Goal: Information Seeking & Learning: Learn about a topic

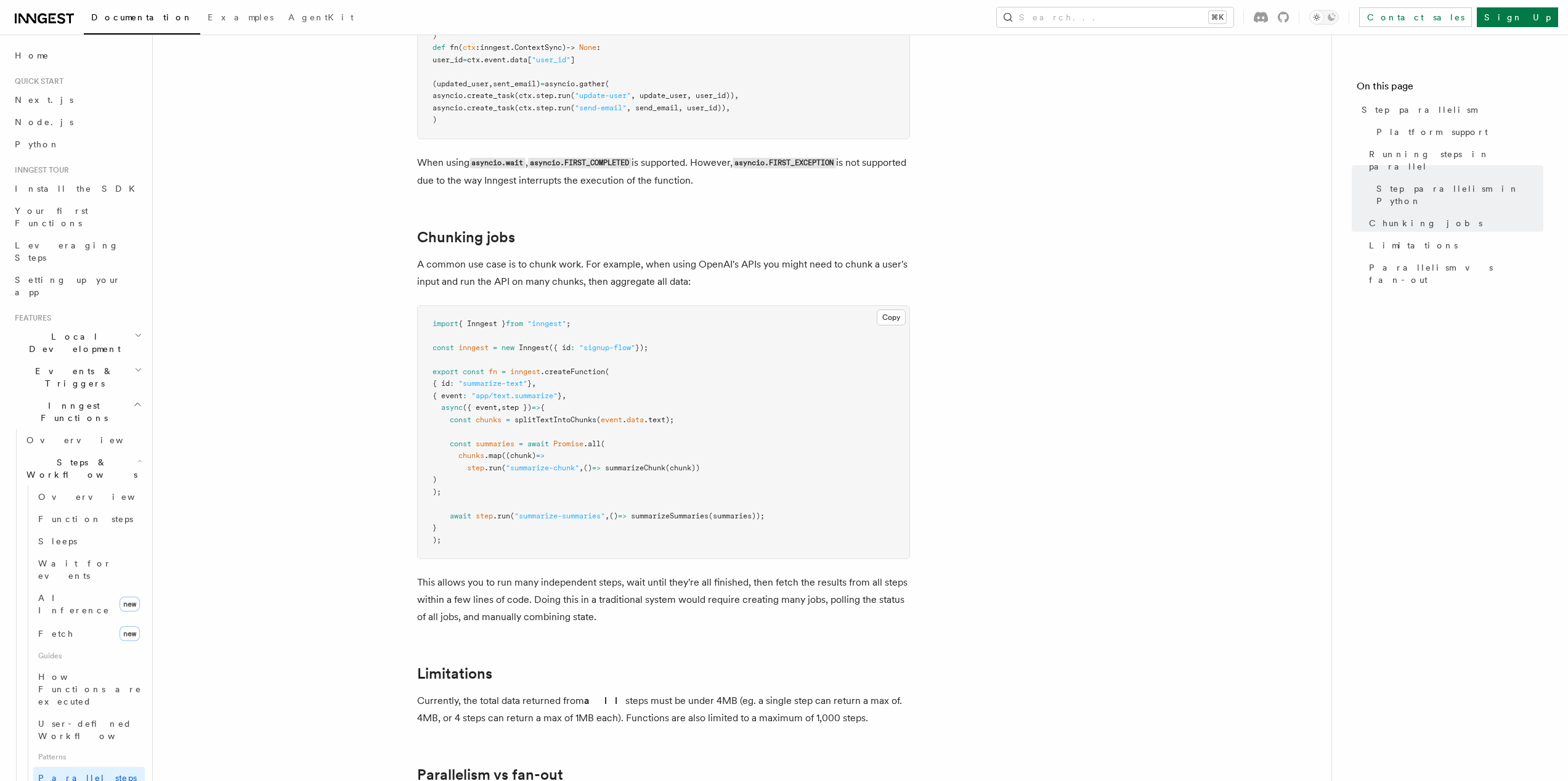
scroll to position [1567, 0]
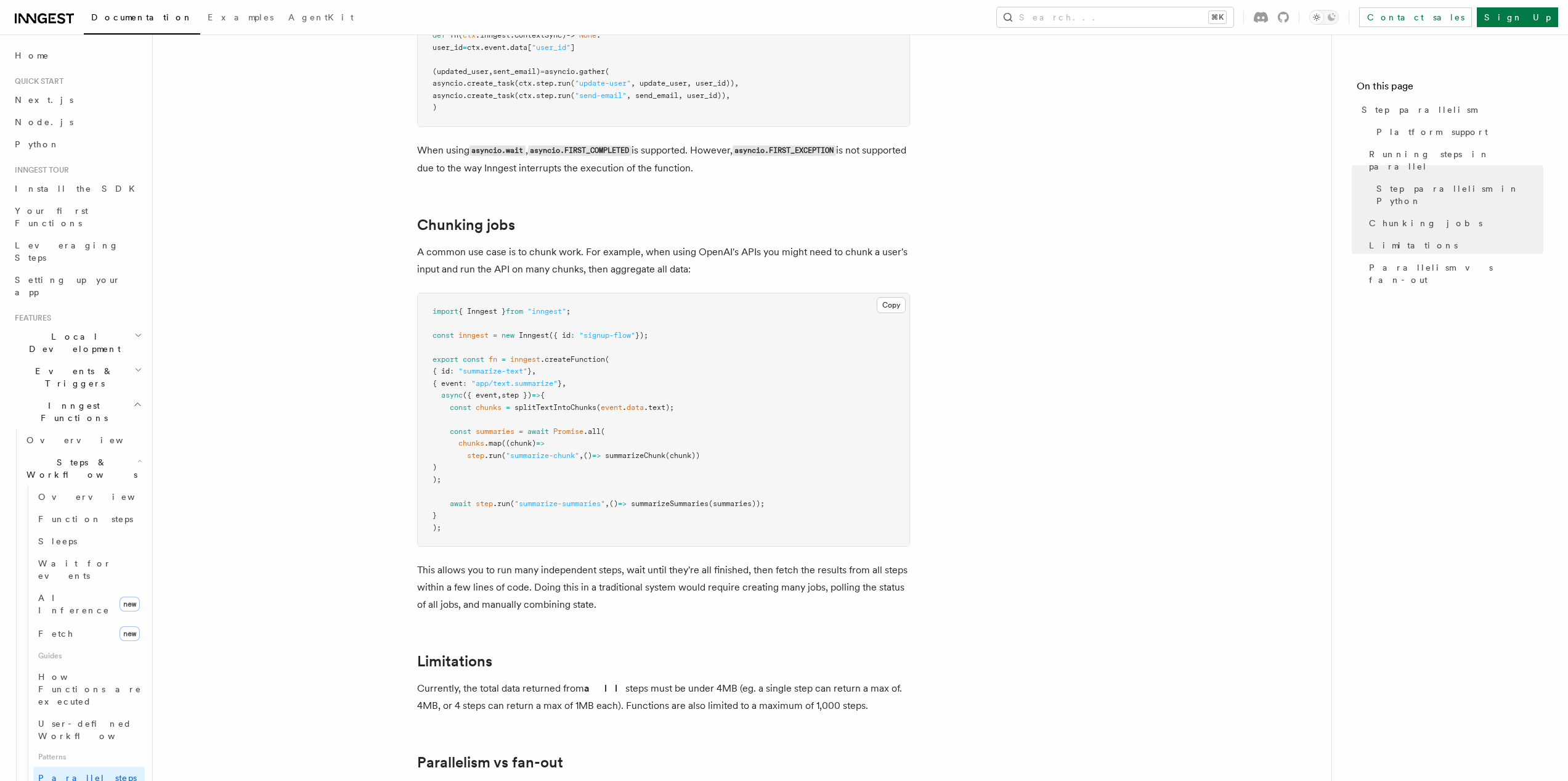
click at [584, 562] on p "This allows you to run many independent steps, wait until they're all finished,…" at bounding box center [664, 587] width 493 height 51
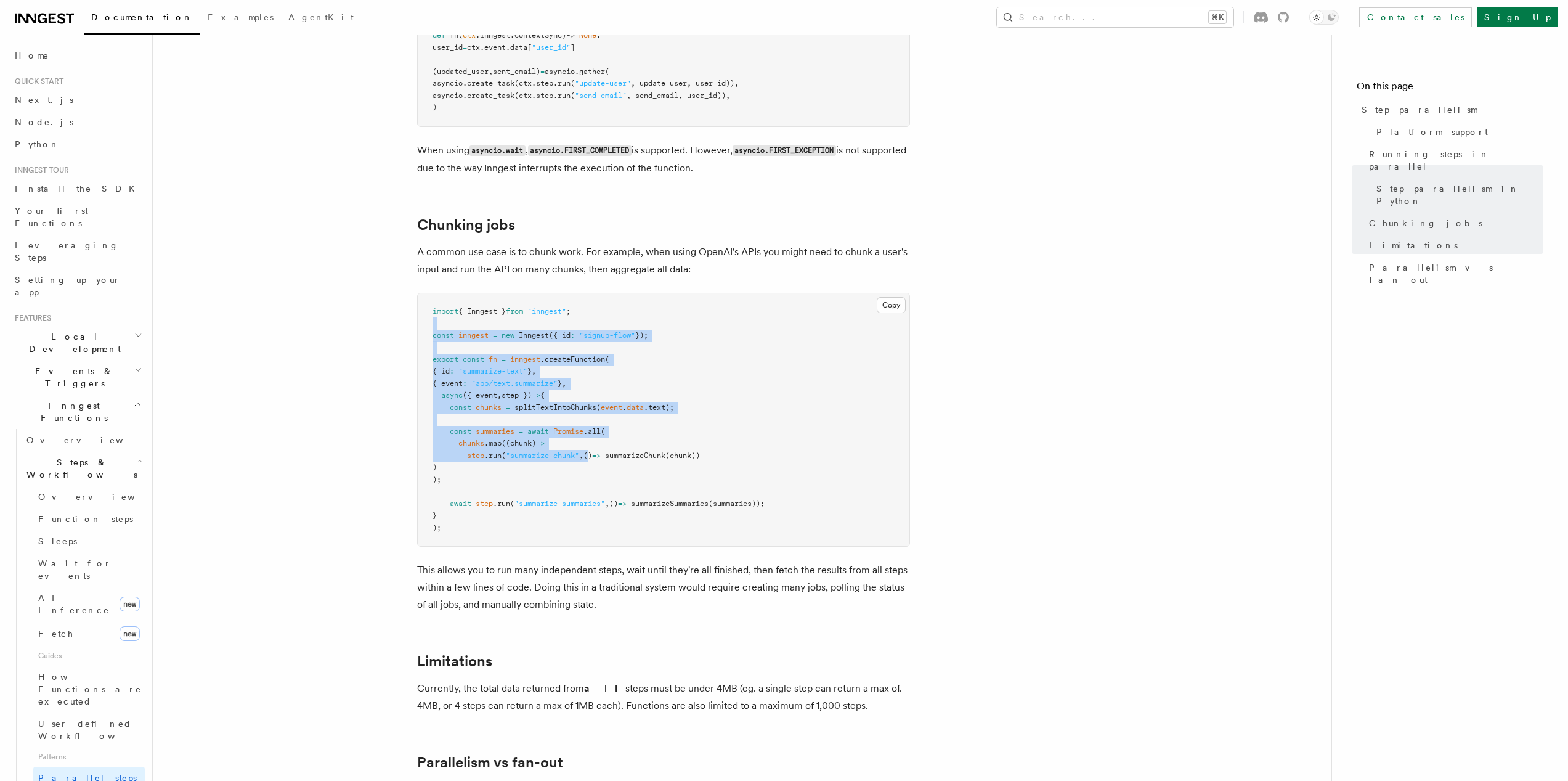
drag, startPoint x: 461, startPoint y: 308, endPoint x: 591, endPoint y: 448, distance: 191.0
click at [590, 447] on pre "import { Inngest } from "inngest" ; const inngest = new Inngest ({ id : "signup…" at bounding box center [664, 420] width 492 height 253
click at [598, 458] on pre "import { Inngest } from "inngest" ; const inngest = new Inngest ({ id : "signup…" at bounding box center [664, 420] width 492 height 253
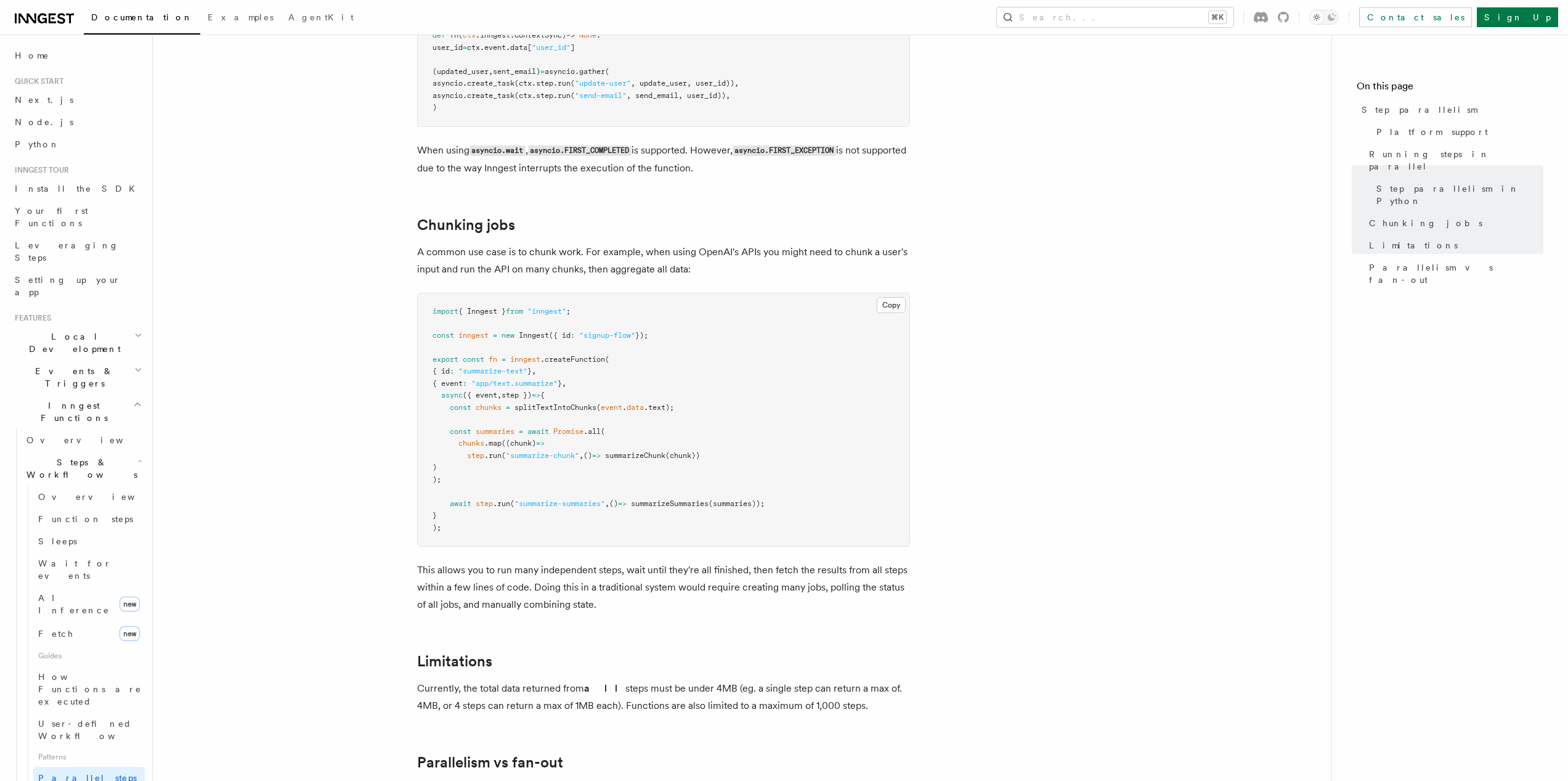
click at [804, 653] on h2 "Limitations" at bounding box center [664, 661] width 493 height 17
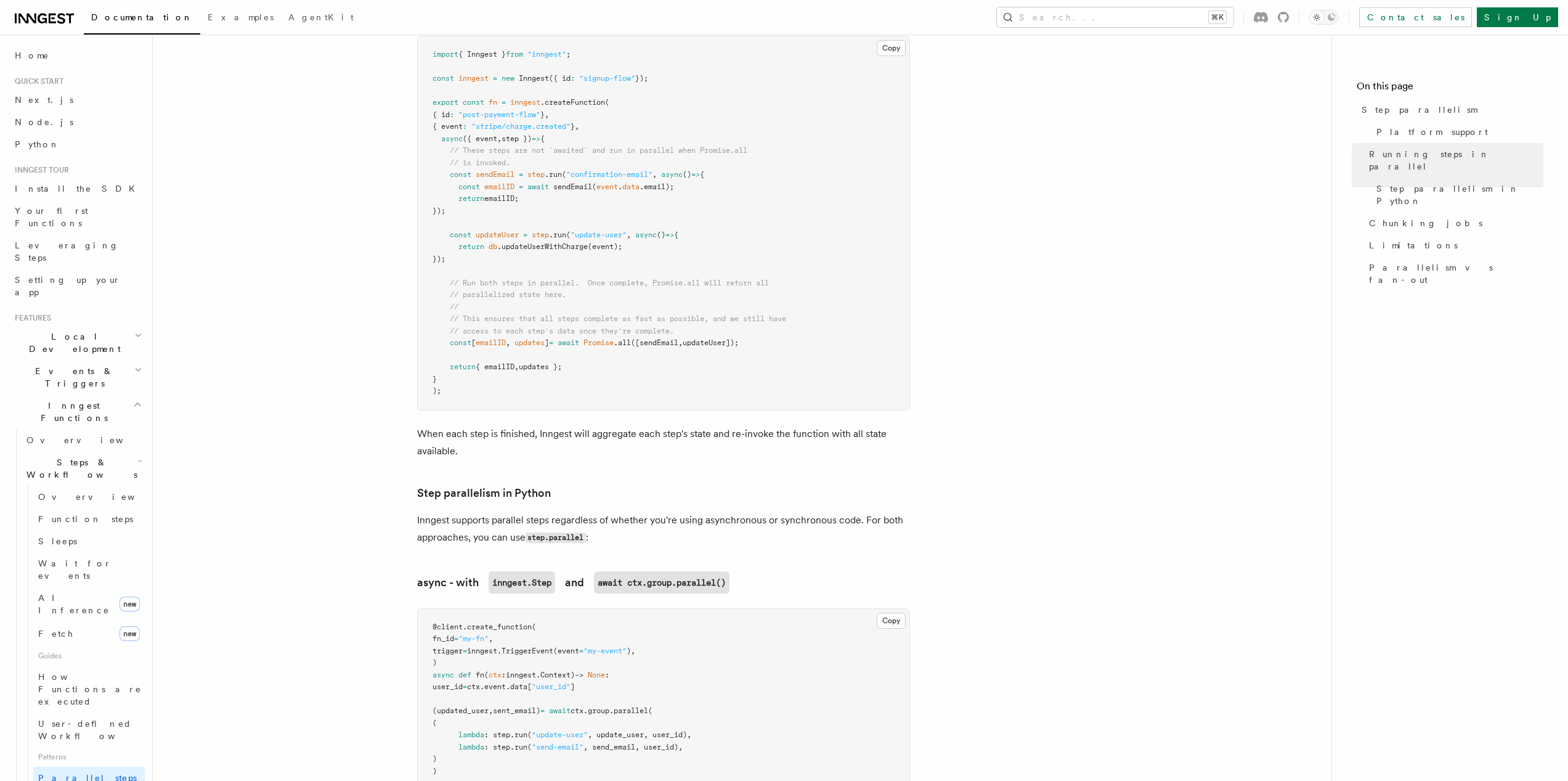
scroll to position [394, 0]
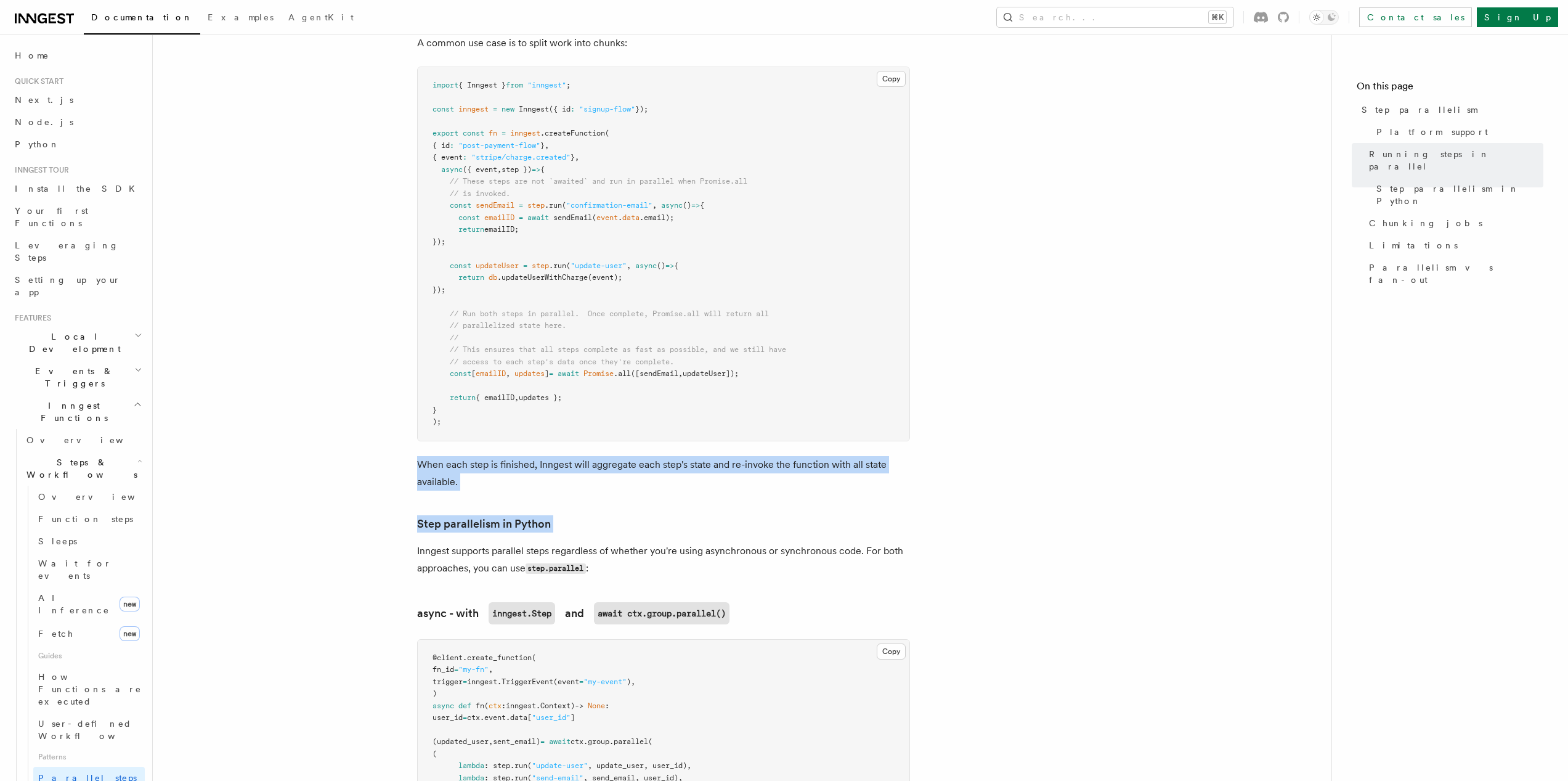
drag, startPoint x: 416, startPoint y: 446, endPoint x: 808, endPoint y: 524, distance: 399.7
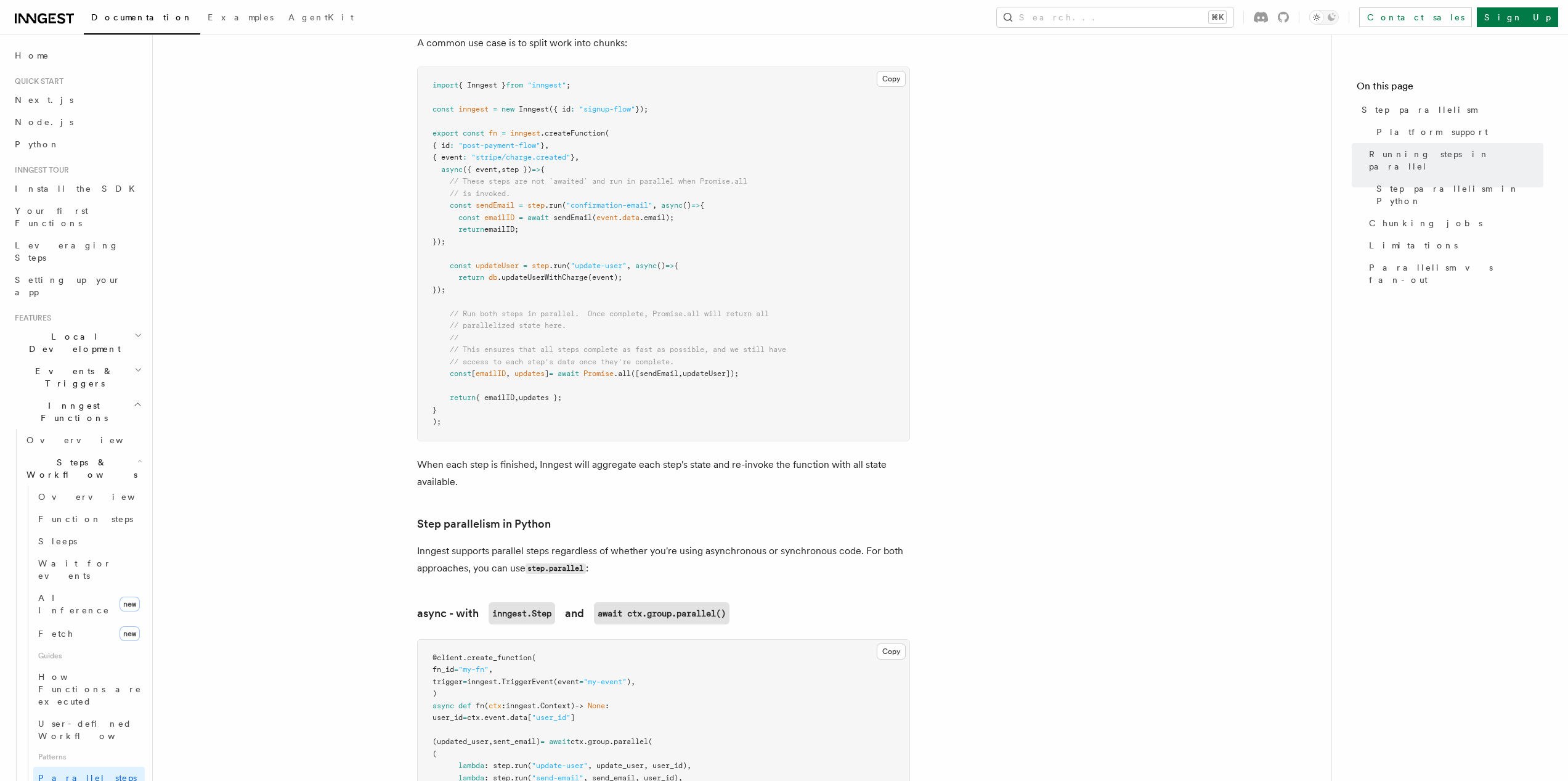
click at [825, 547] on p "Inngest supports parallel steps regardless of whether you're using asynchronous…" at bounding box center [664, 560] width 493 height 35
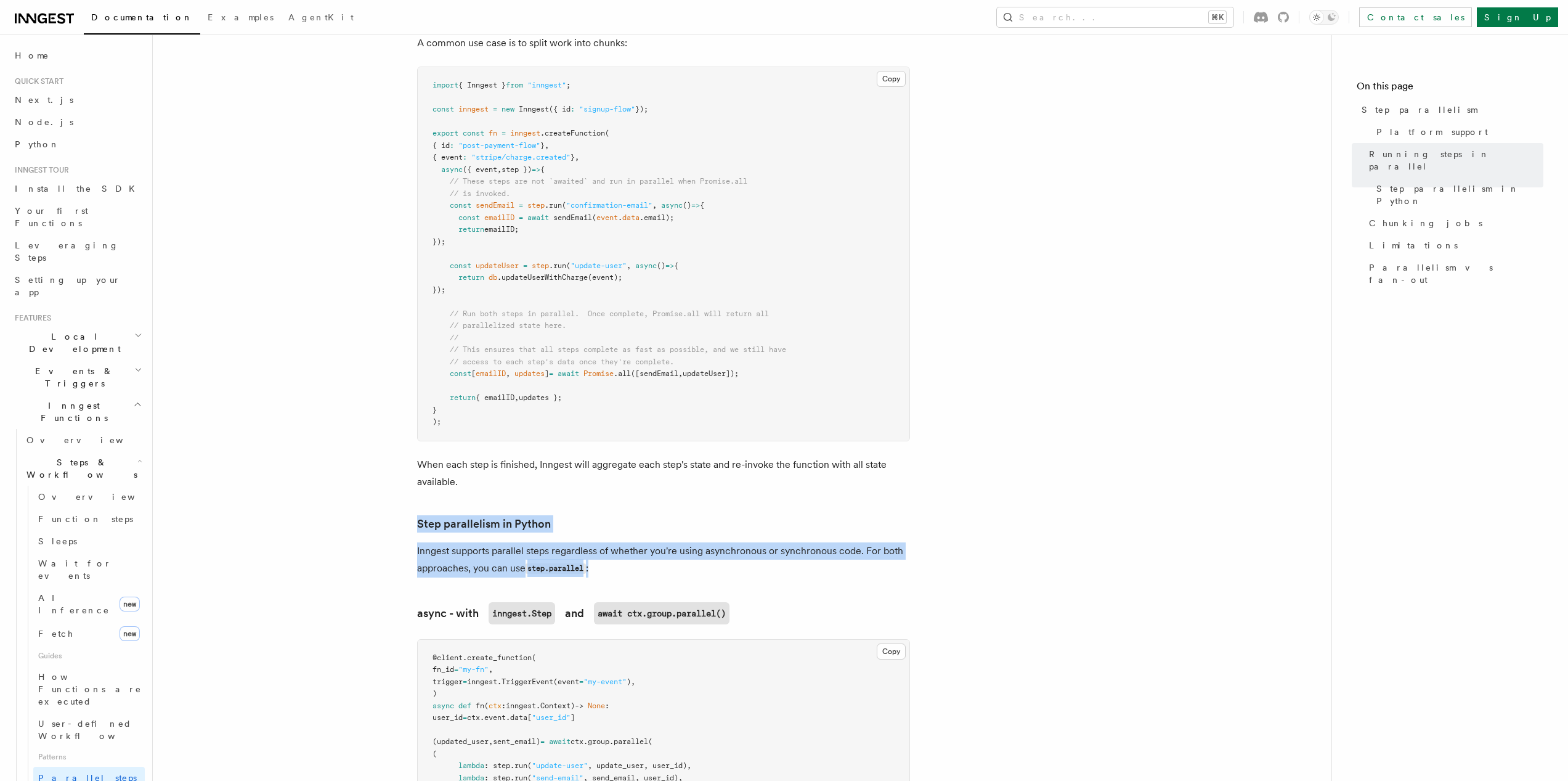
drag, startPoint x: 749, startPoint y: 558, endPoint x: 423, endPoint y: 472, distance: 337.2
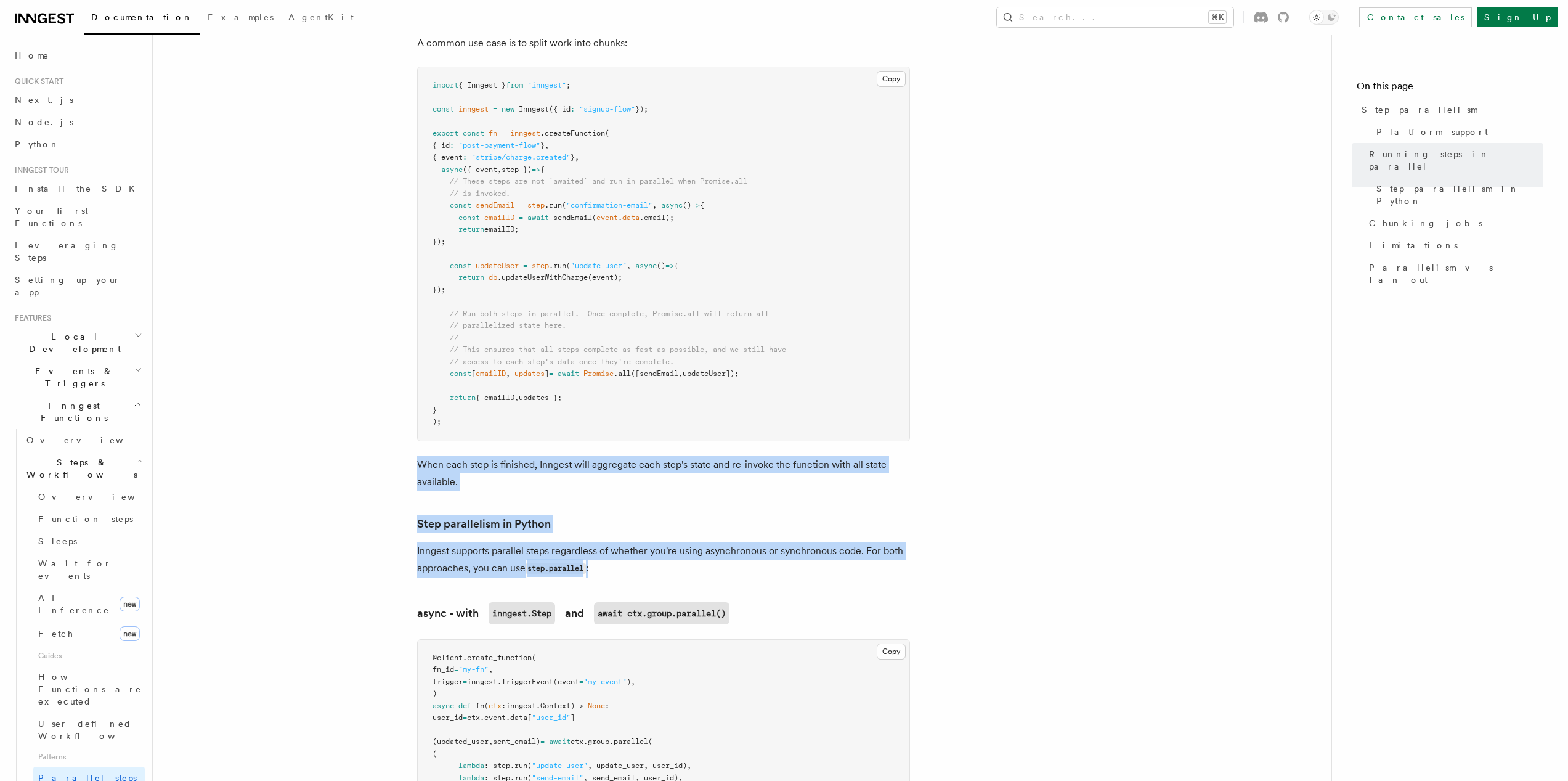
drag, startPoint x: 414, startPoint y: 438, endPoint x: 656, endPoint y: 551, distance: 267.1
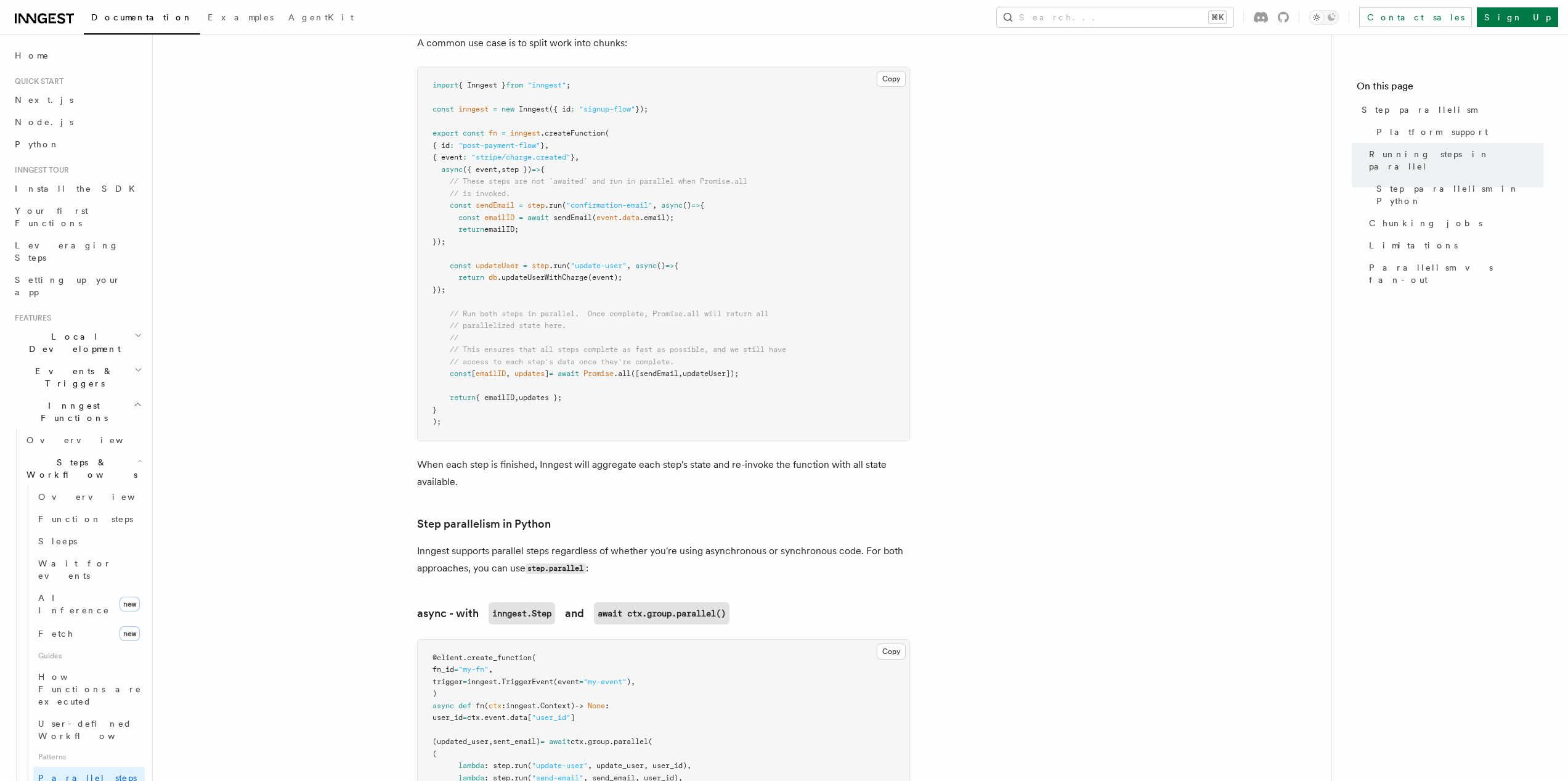
click at [657, 551] on p "Inngest supports parallel steps regardless of whether you're using asynchronous…" at bounding box center [664, 560] width 493 height 35
click at [811, 354] on pre "import { Inngest } from "inngest" ; const inngest = new Inngest ({ id : "signup…" at bounding box center [664, 253] width 492 height 374
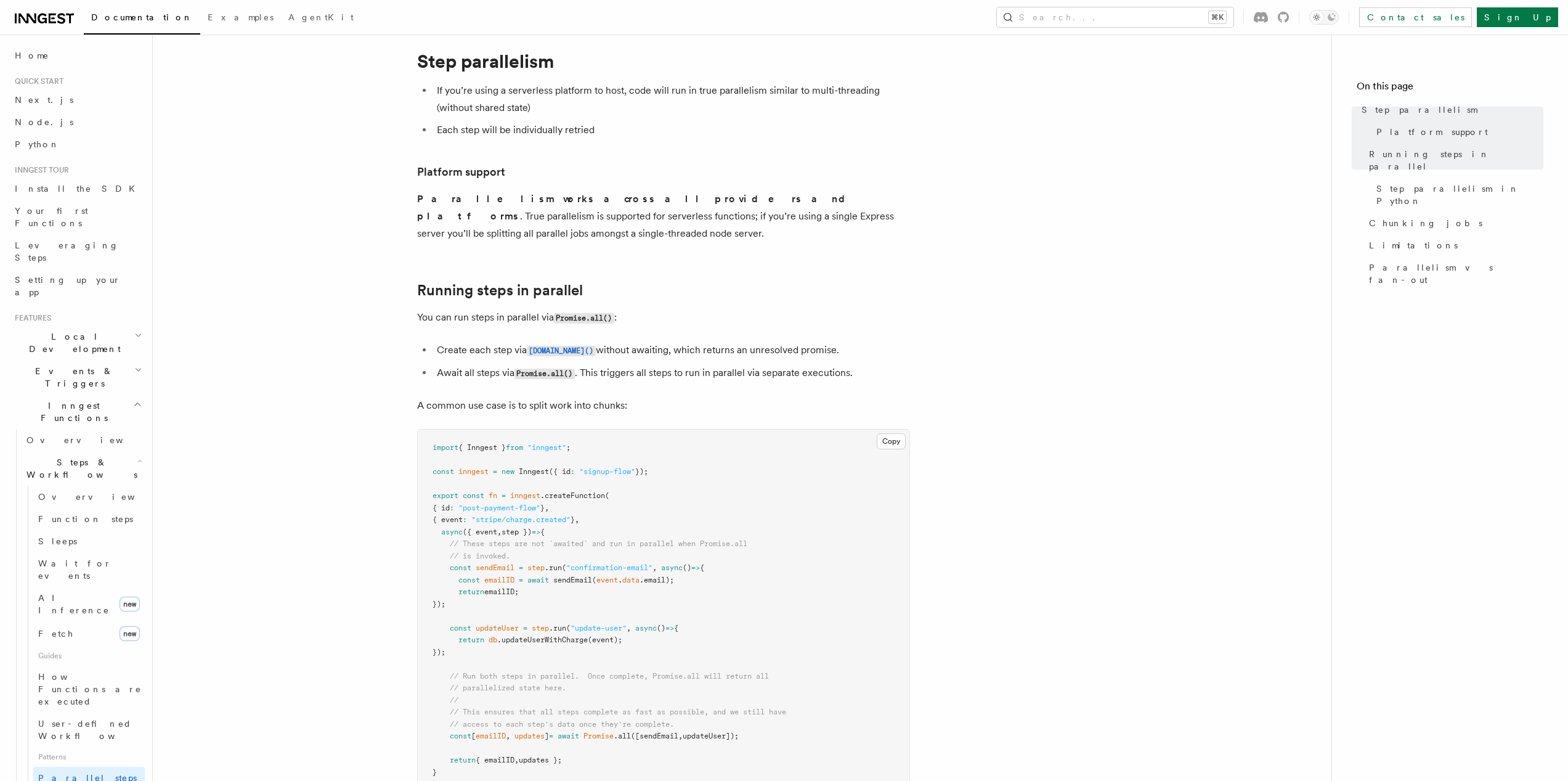
scroll to position [28, 0]
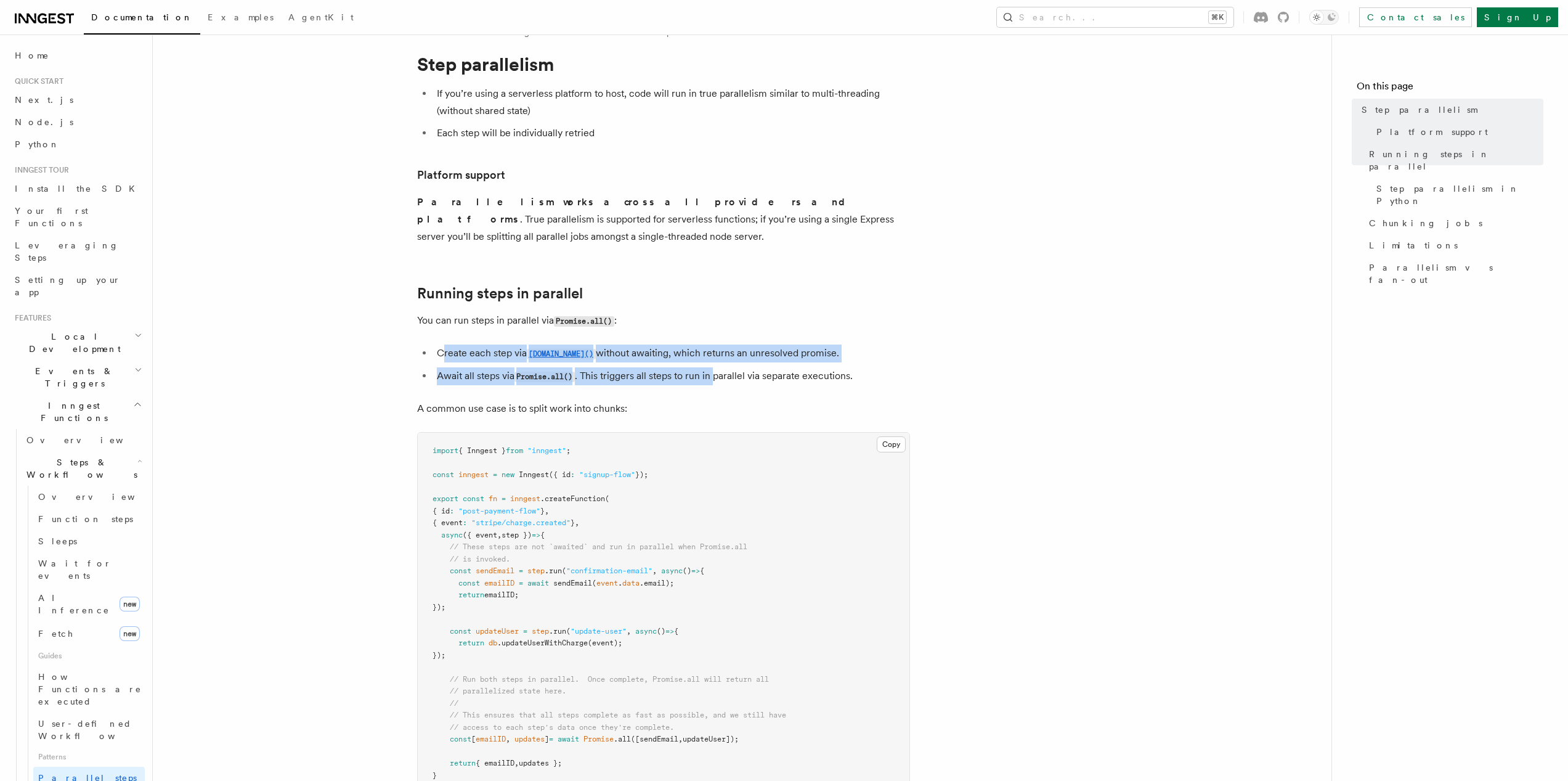
drag, startPoint x: 441, startPoint y: 331, endPoint x: 721, endPoint y: 367, distance: 282.3
click at [721, 367] on ul "Create each step via step.run() without awaiting, which returns an unresolved p…" at bounding box center [664, 365] width 493 height 41
click at [721, 367] on li "Await all steps via Promise.all() . This triggers all steps to run in parallel …" at bounding box center [672, 376] width 477 height 18
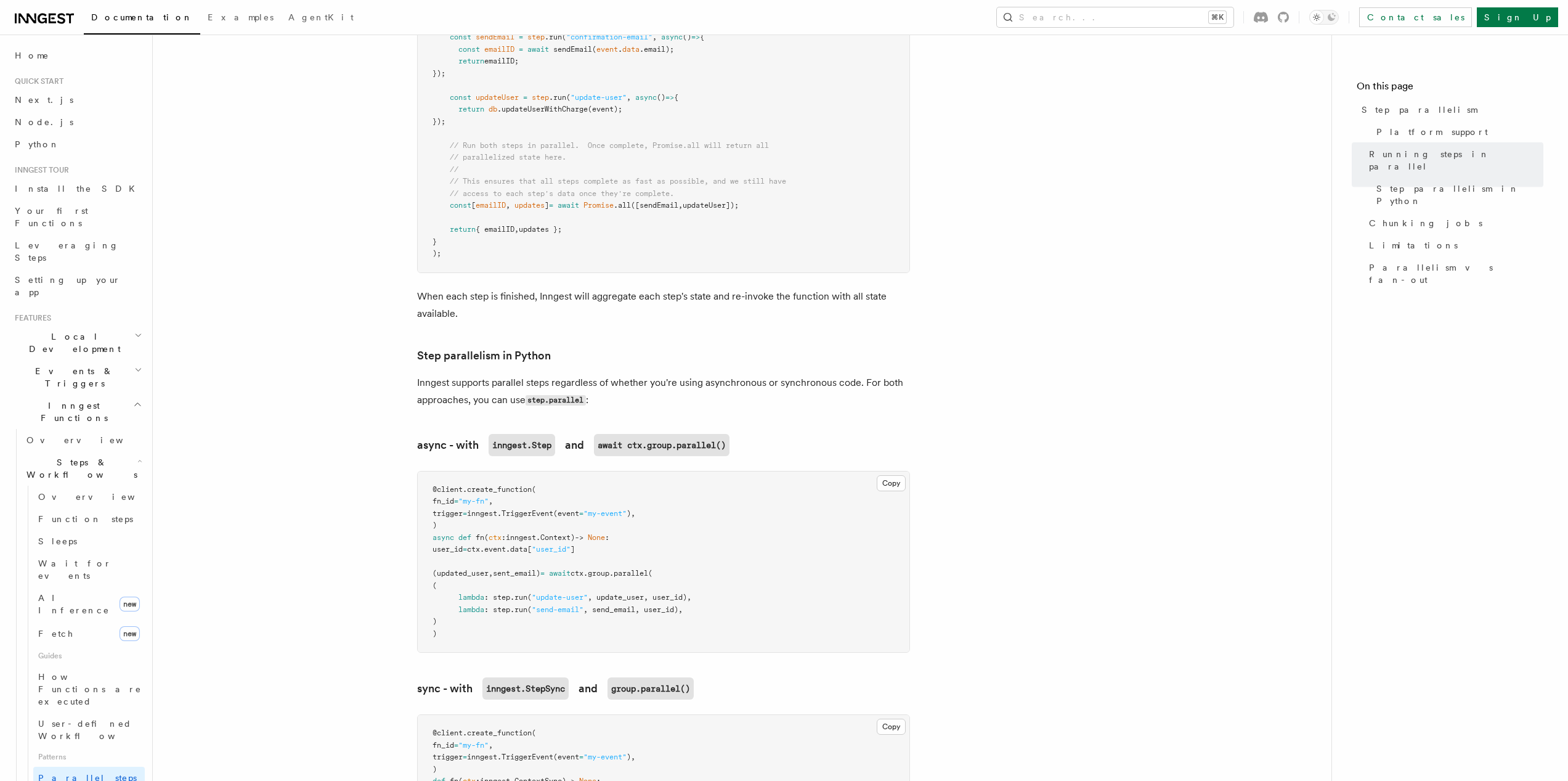
scroll to position [698, 0]
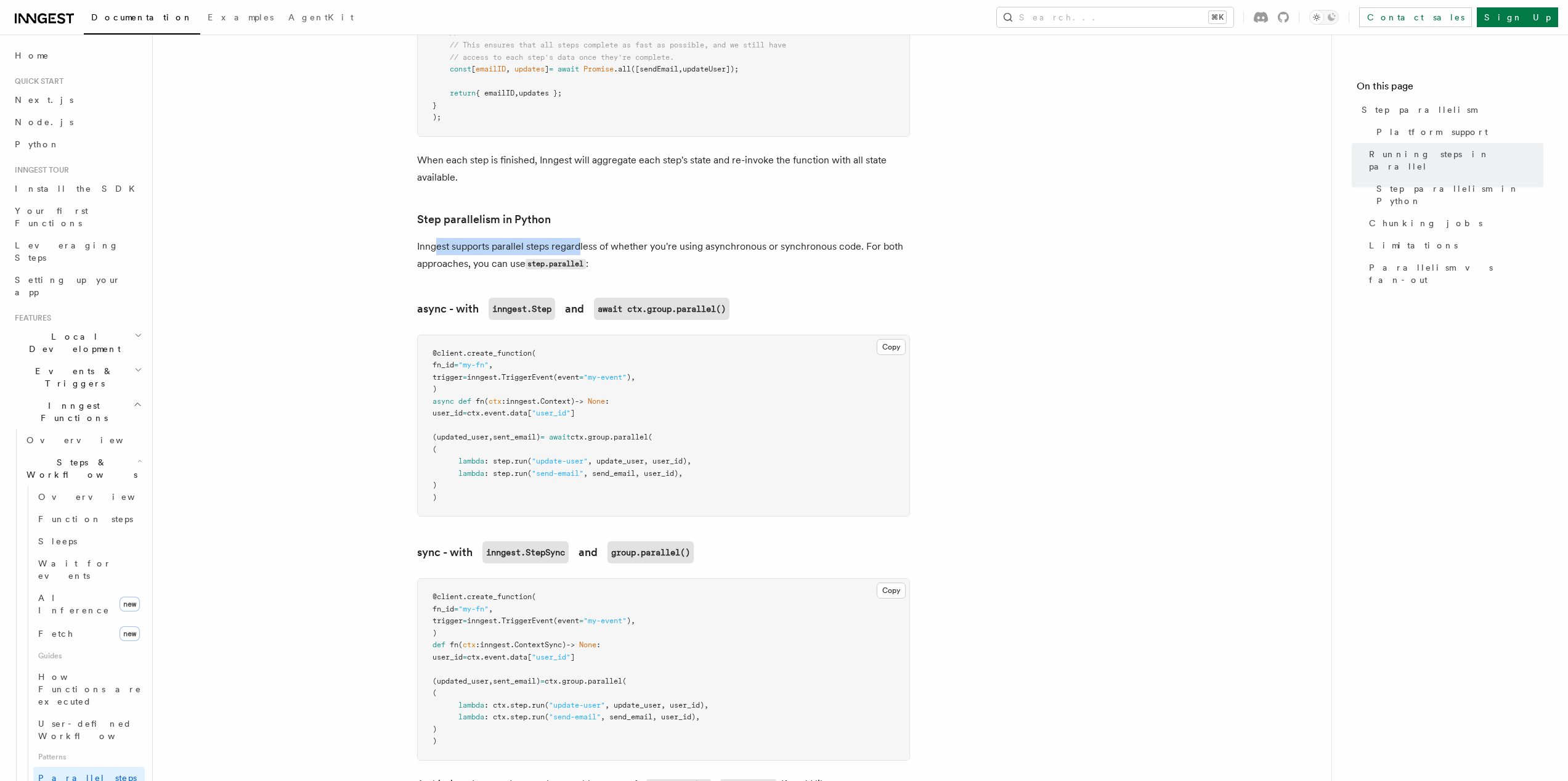
drag, startPoint x: 436, startPoint y: 226, endPoint x: 579, endPoint y: 228, distance: 143.0
click at [579, 238] on p "Inngest supports parallel steps regardless of whether you're using asynchronous…" at bounding box center [664, 255] width 493 height 35
click at [579, 238] on p "Inngest supports parallel steps regardless of whether you're using asynchronous…" at bounding box center [664, 255] width 493 height 35
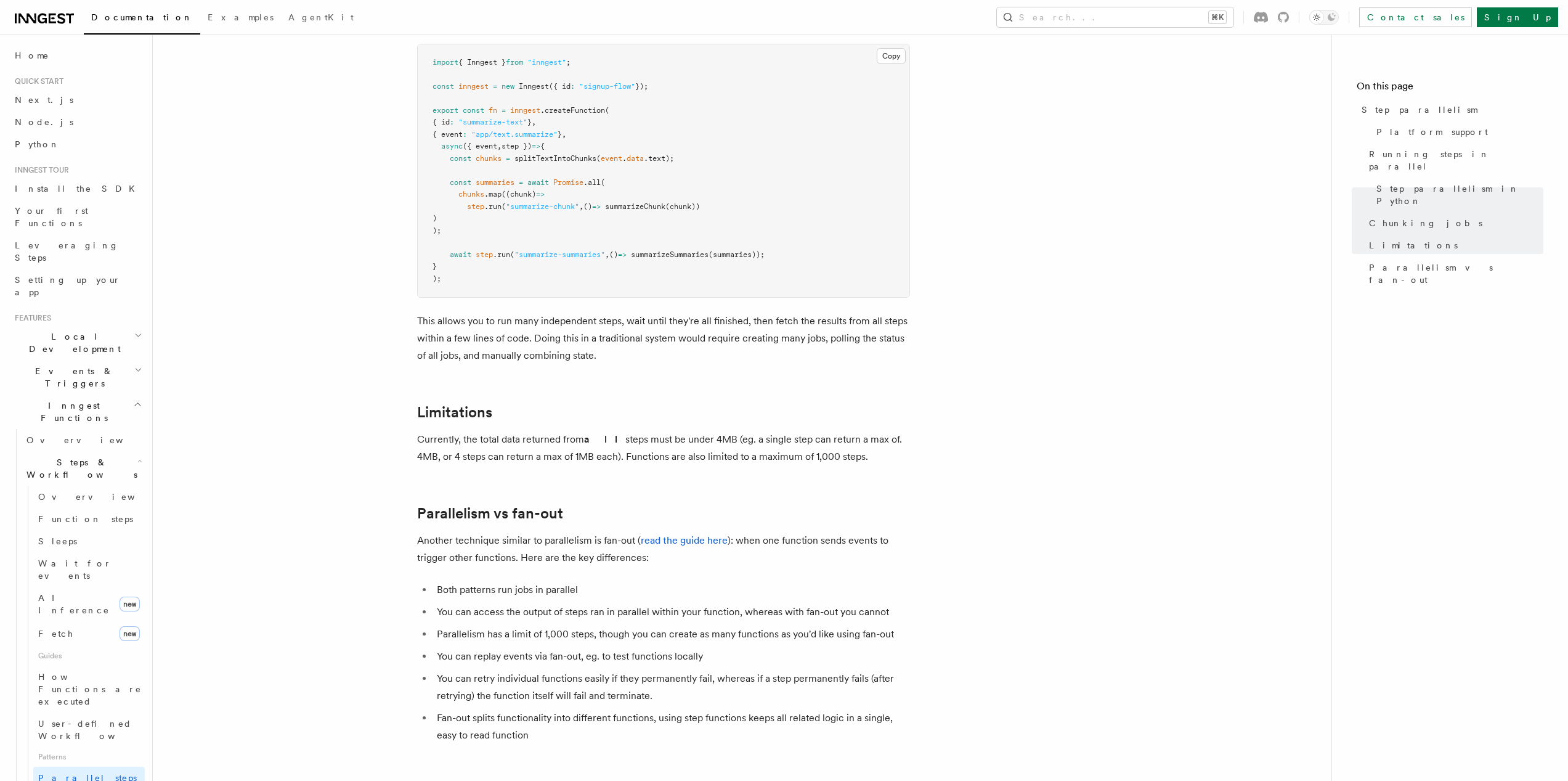
scroll to position [1977, 0]
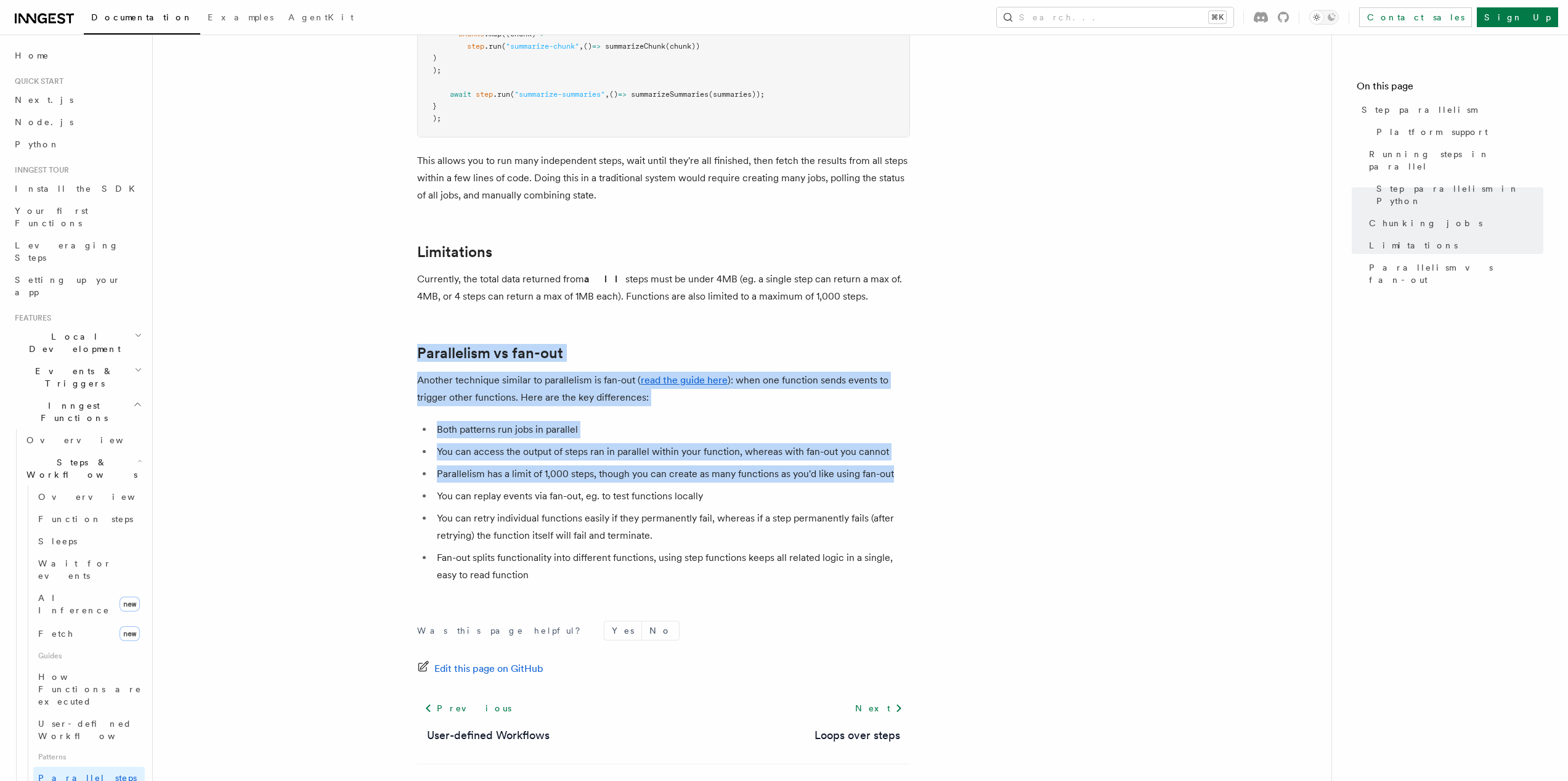
drag, startPoint x: 399, startPoint y: 326, endPoint x: 1017, endPoint y: 465, distance: 633.4
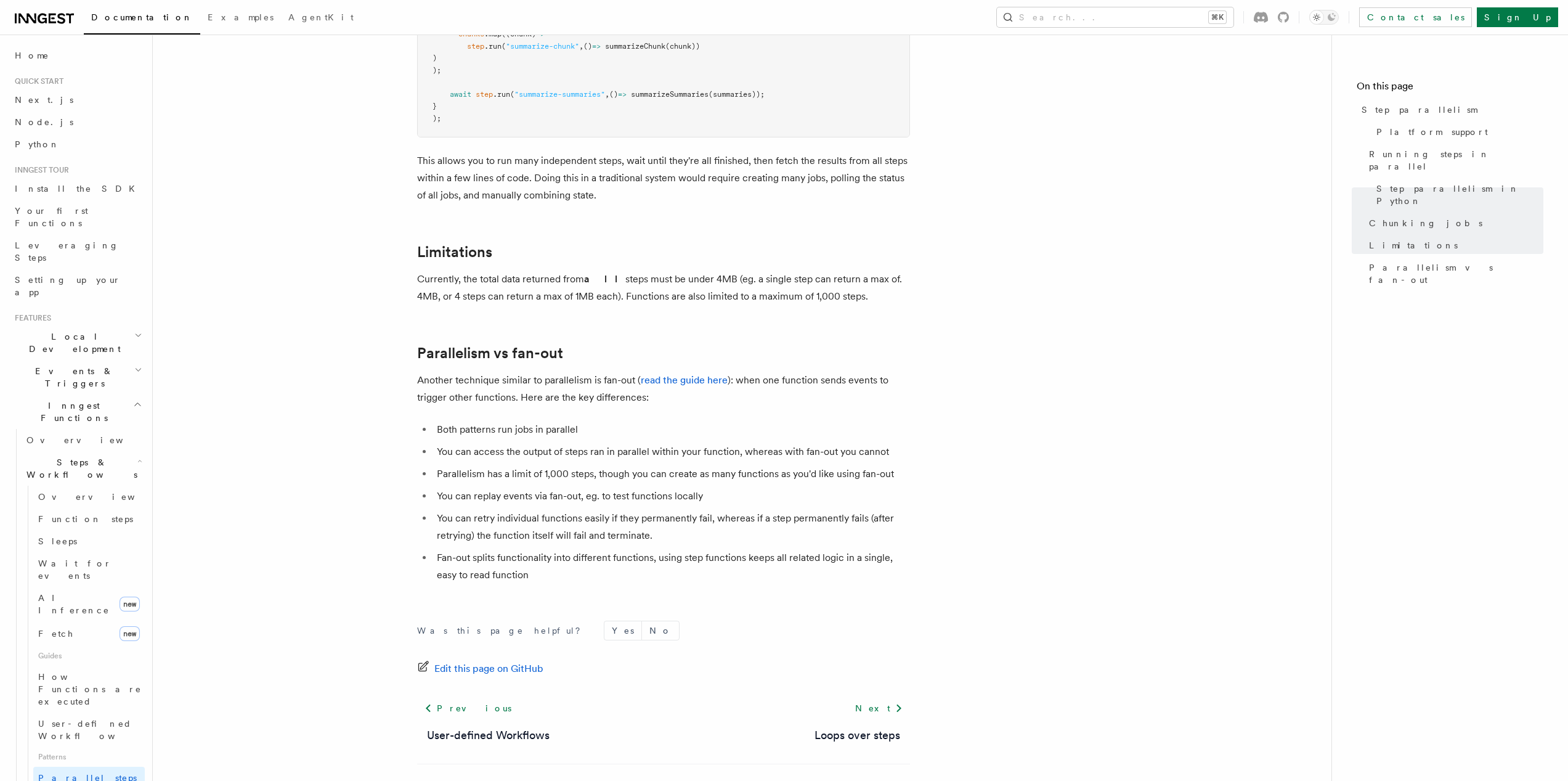
click at [668, 374] on link "read the guide here" at bounding box center [684, 380] width 87 height 12
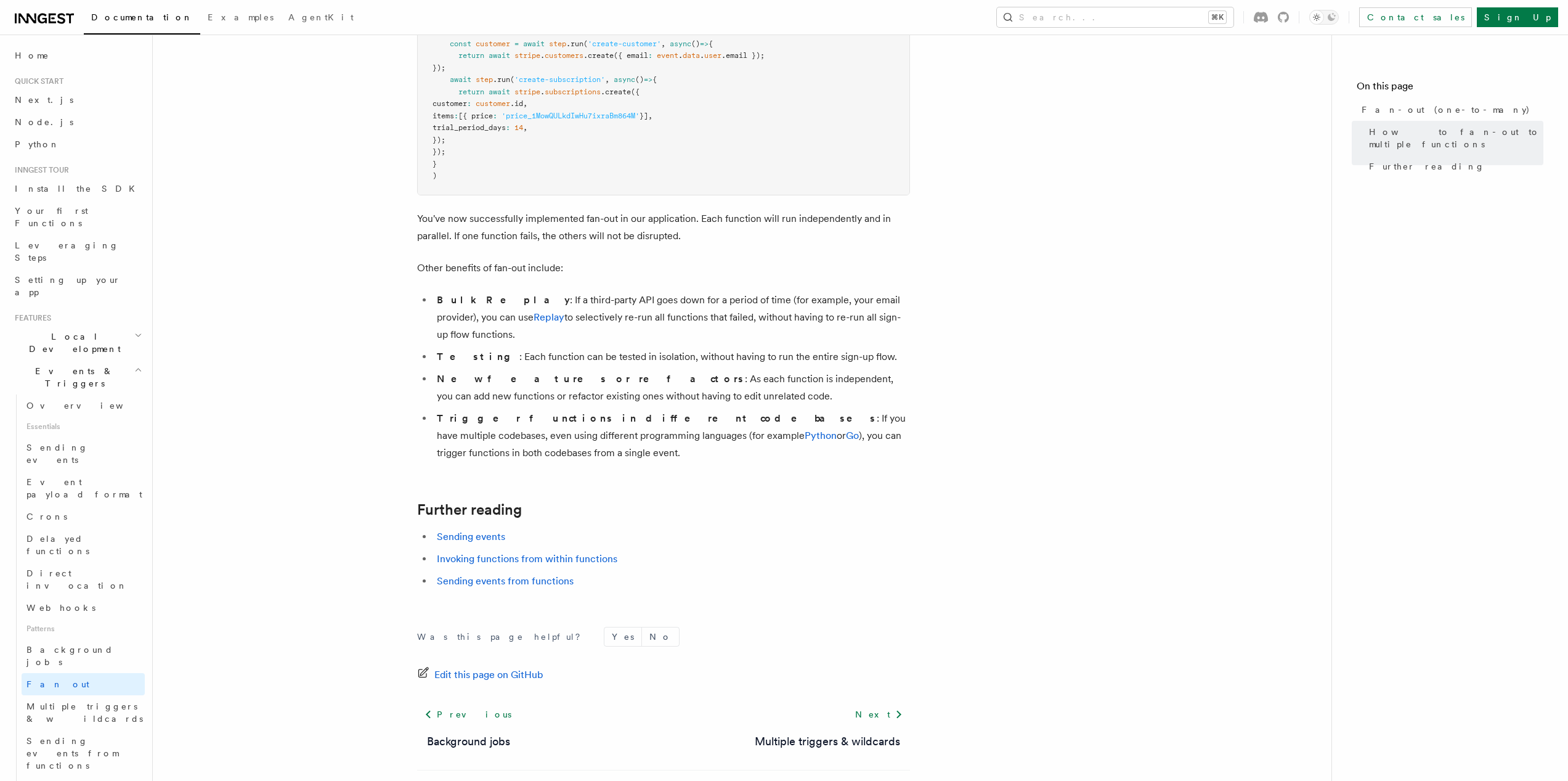
scroll to position [1977, 0]
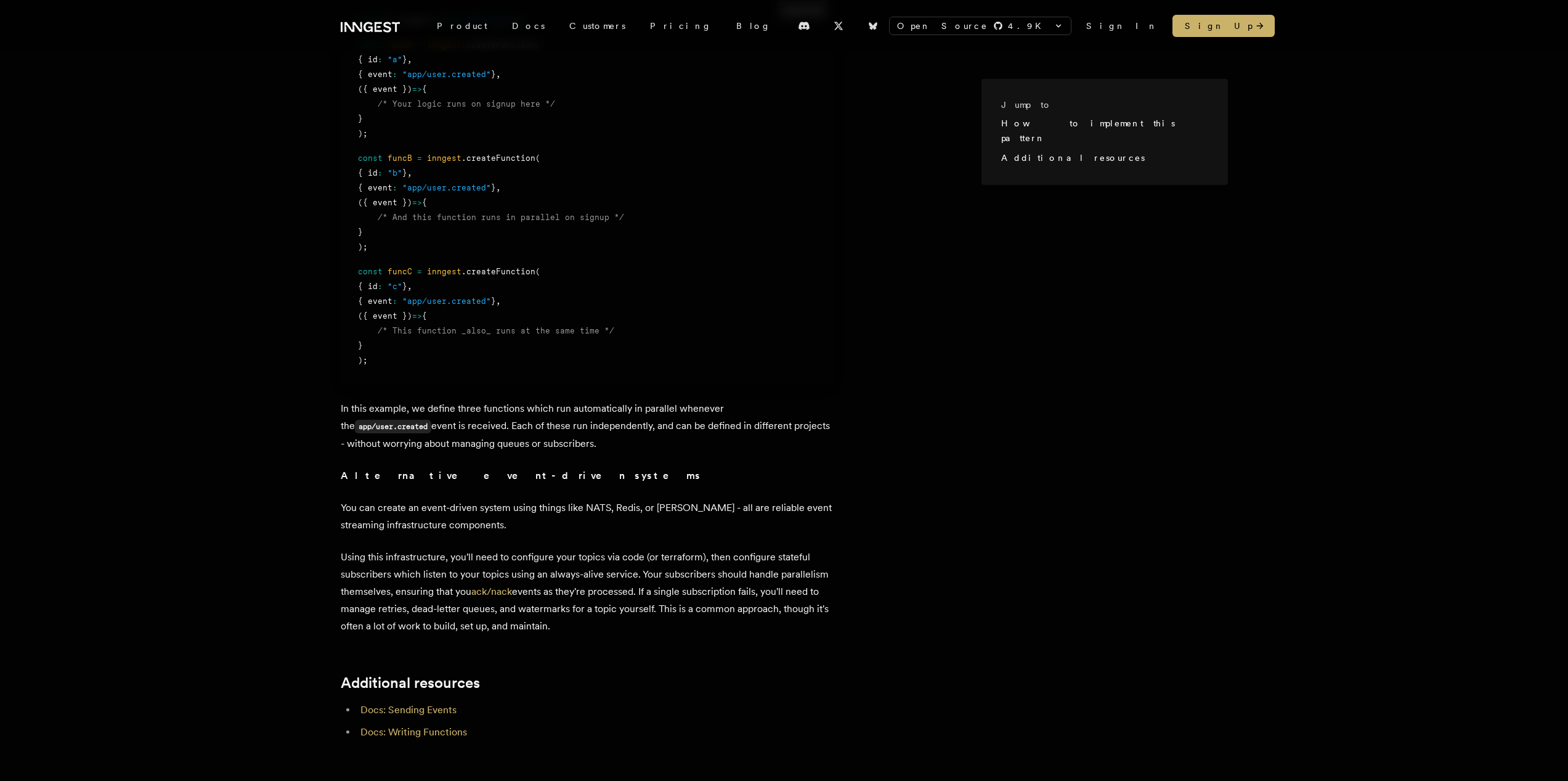
click at [703, 409] on p "In this example, we define three functions which run automatically in parallel …" at bounding box center [587, 426] width 493 height 52
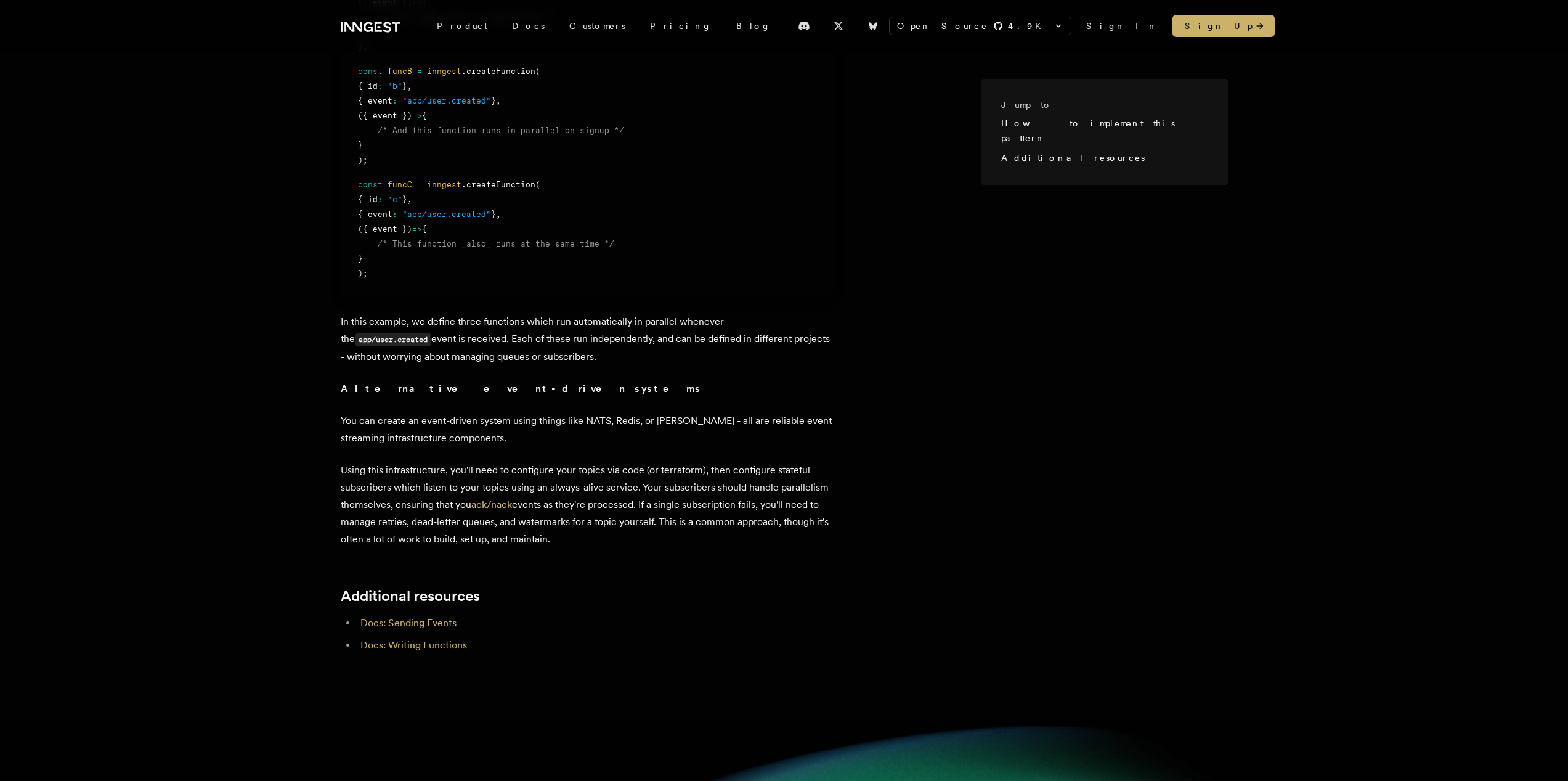
scroll to position [808, 0]
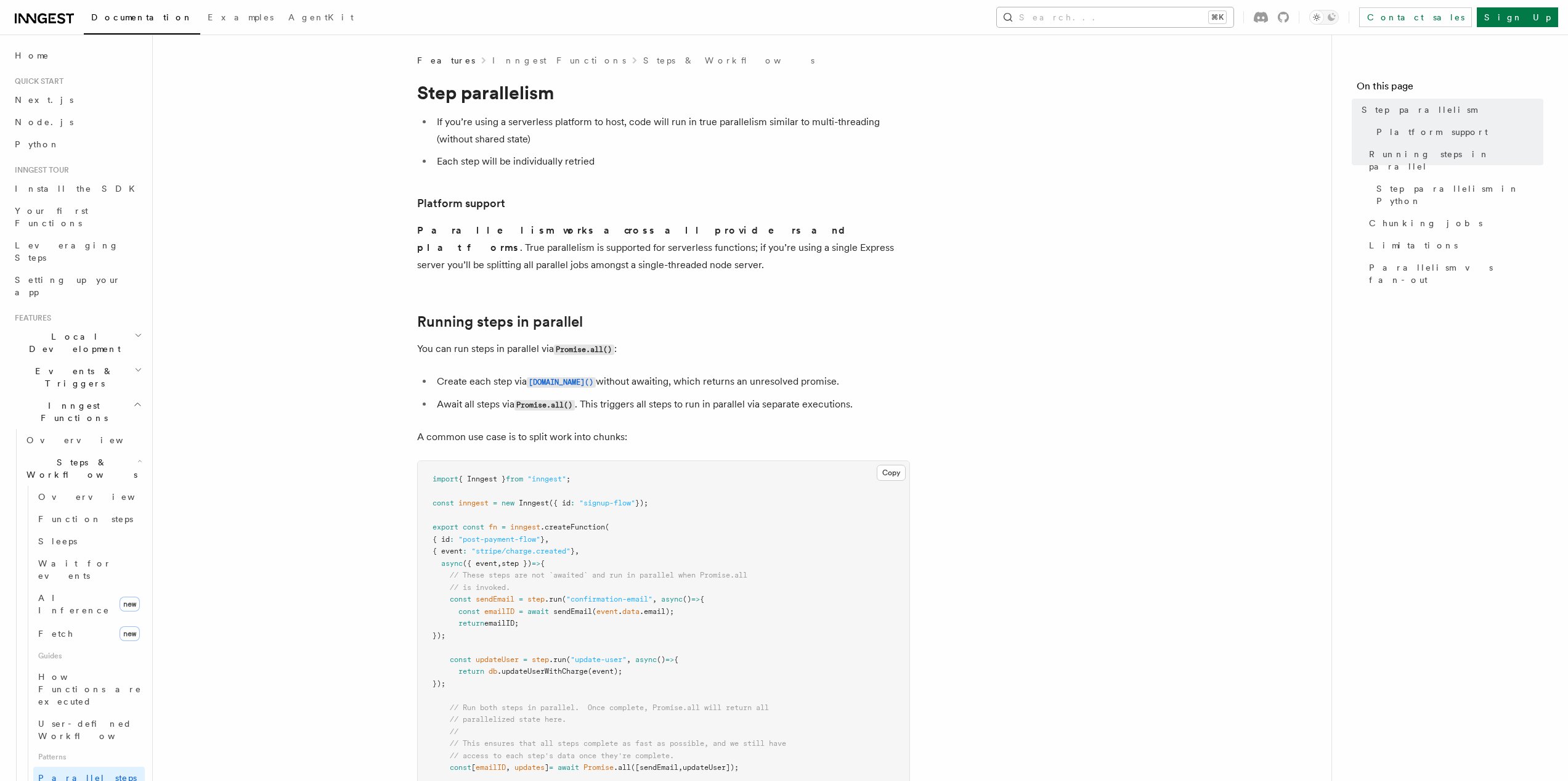
click at [1124, 9] on button "Search... ⌘K" at bounding box center [1115, 17] width 237 height 20
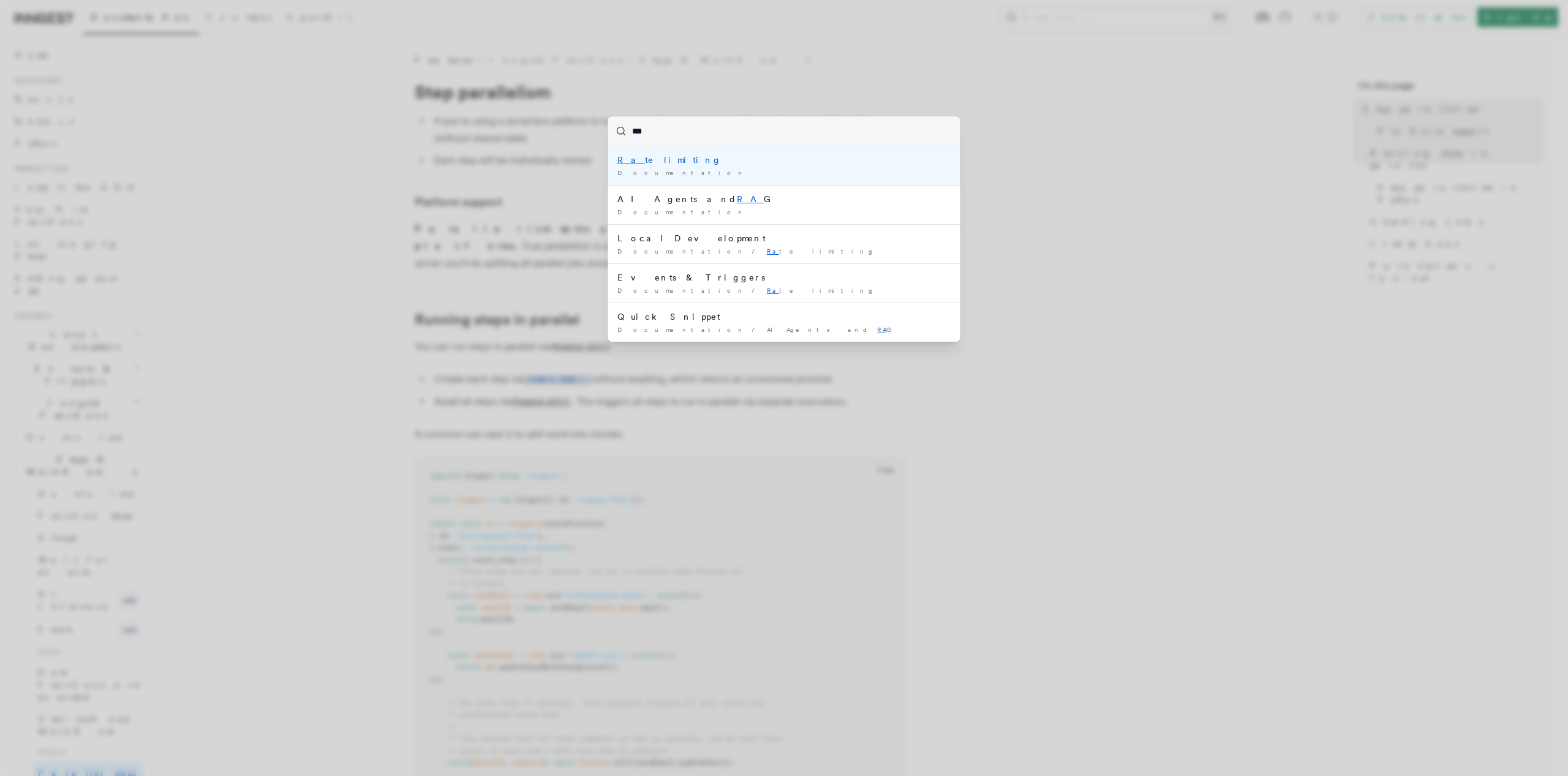
type input "****"
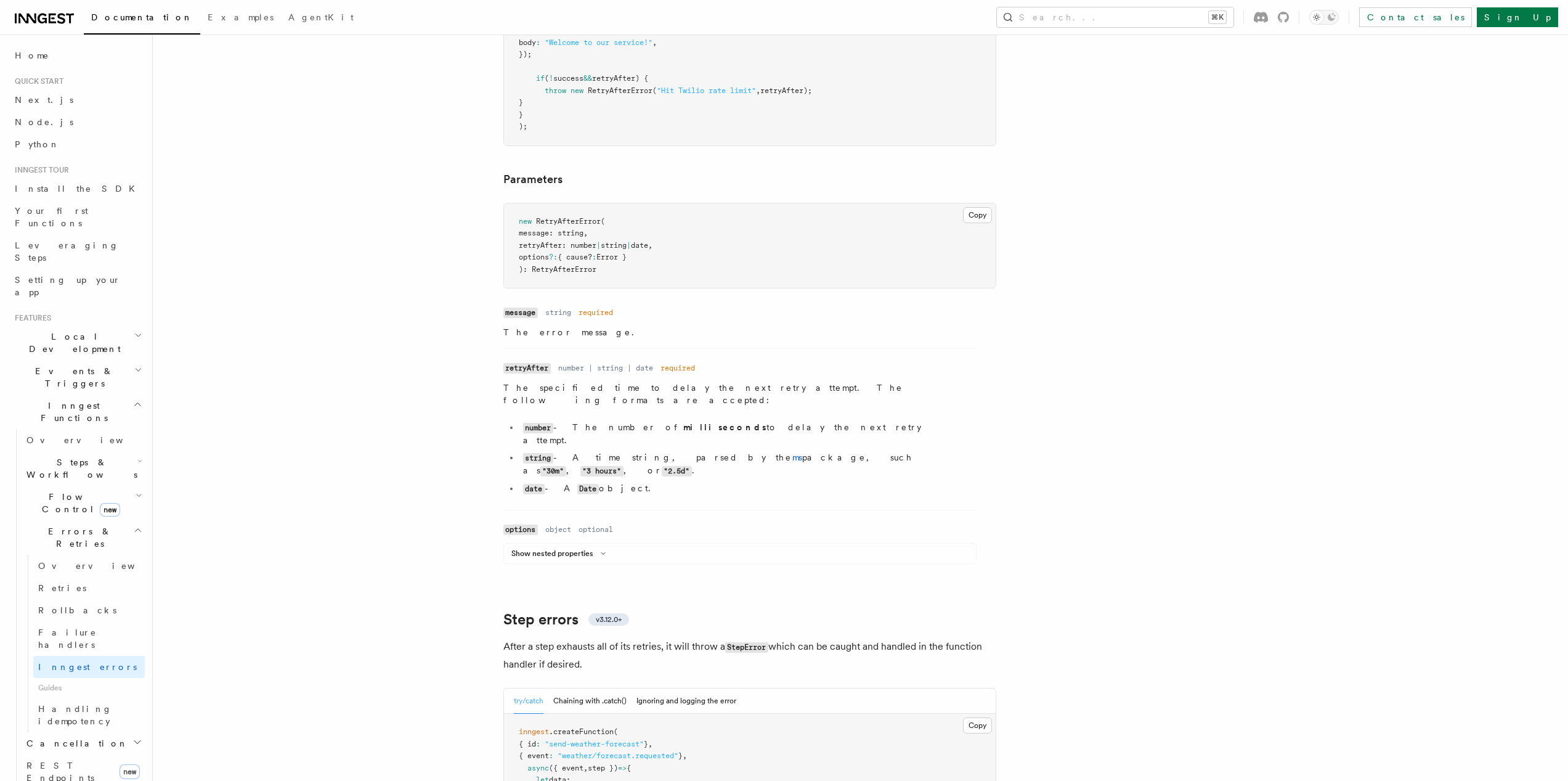
click at [1180, 216] on article "Features Inngest Functions Errors & Retries Inngest Errors Inngest automaticall…" at bounding box center [828, 318] width 1312 height 3323
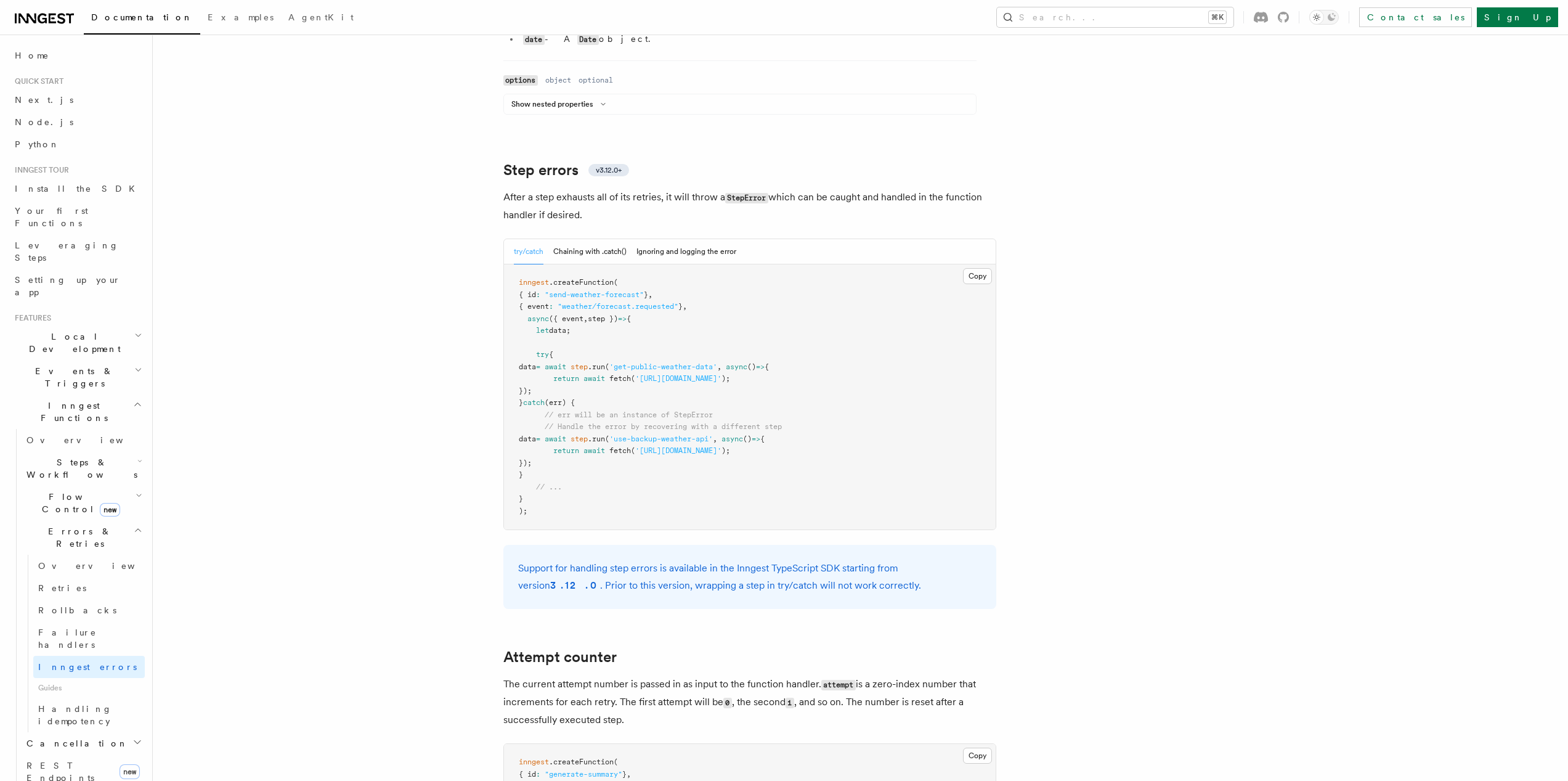
scroll to position [1851, 0]
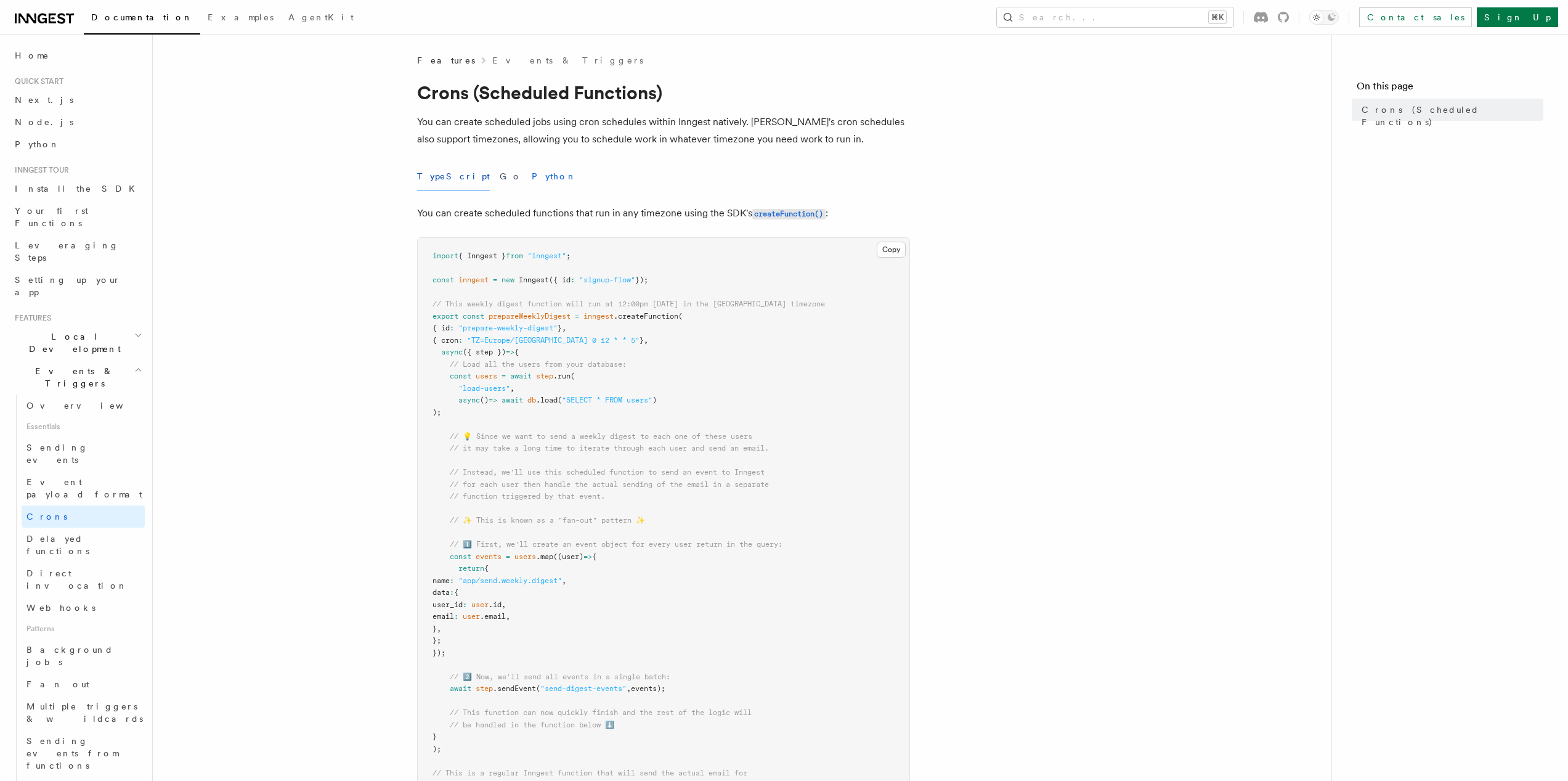
click at [532, 183] on button "Python" at bounding box center [554, 176] width 45 height 28
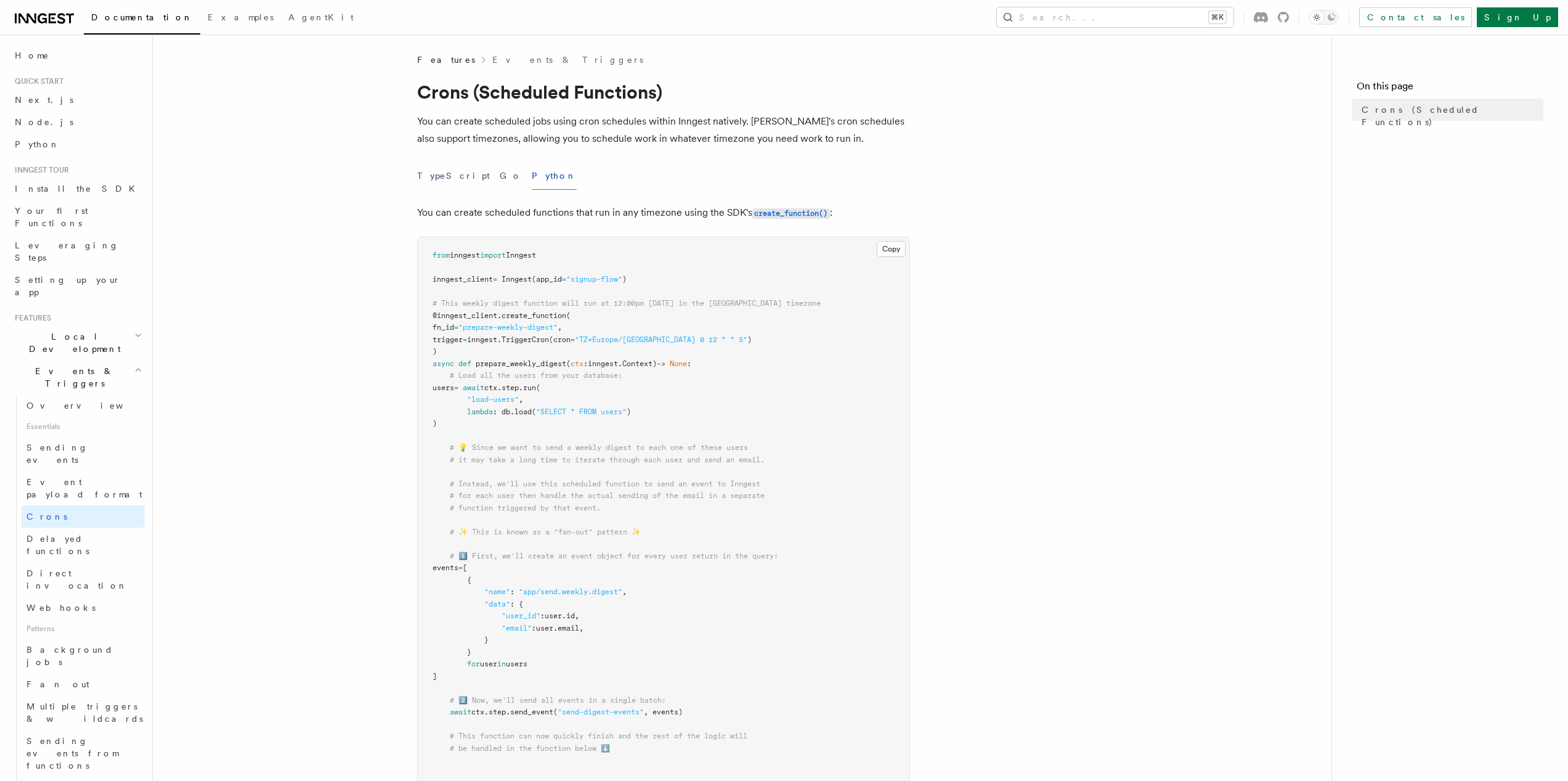
scroll to position [3, 0]
click at [600, 492] on span "# for each user then handle the actual sending of the email in a separate" at bounding box center [607, 493] width 315 height 8
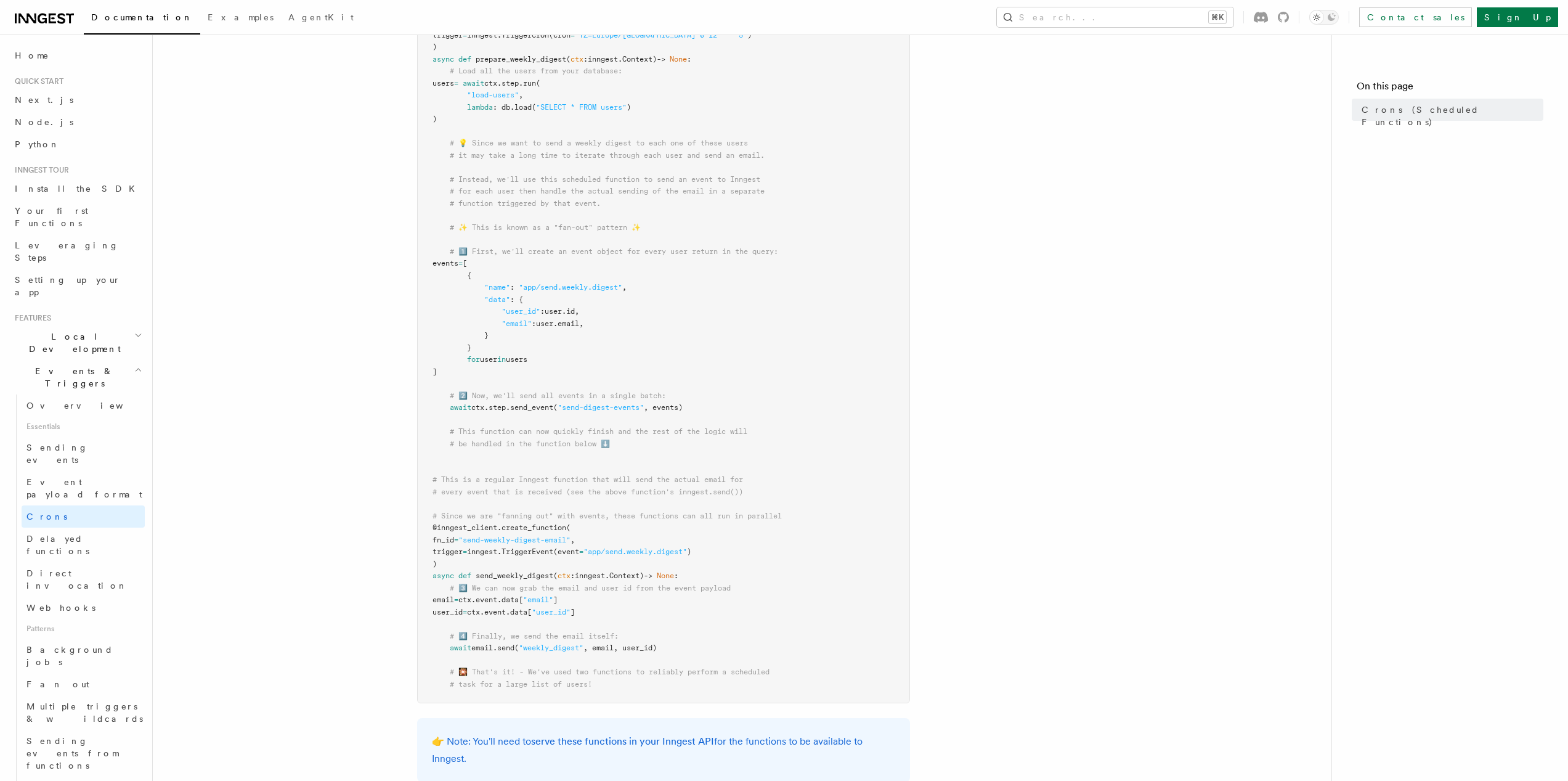
scroll to position [306, 0]
click at [753, 540] on pre "from inngest import Inngest inngest_client = Inngest (app_id = "signup-flow" ) …" at bounding box center [664, 317] width 492 height 770
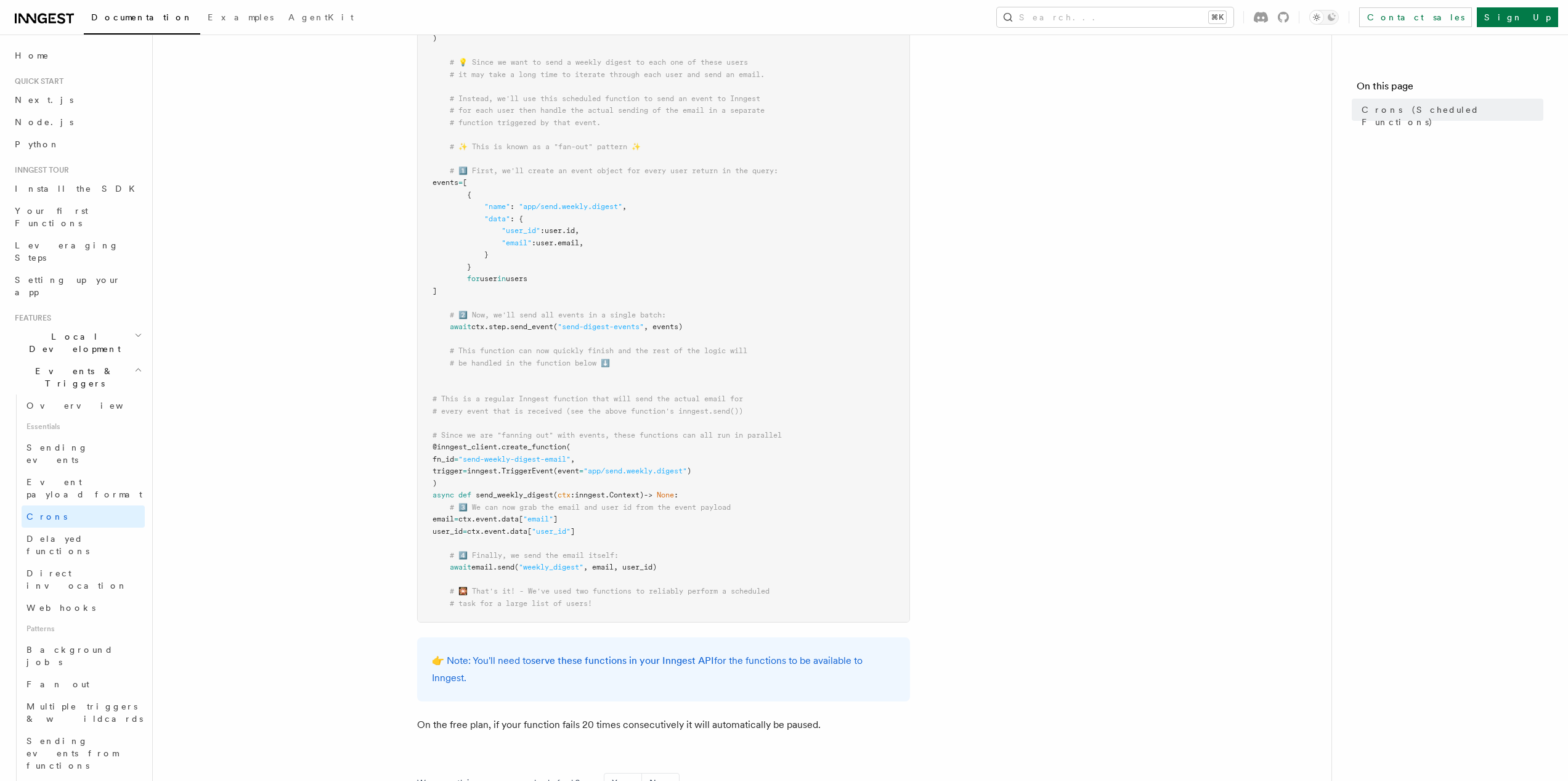
scroll to position [475, 0]
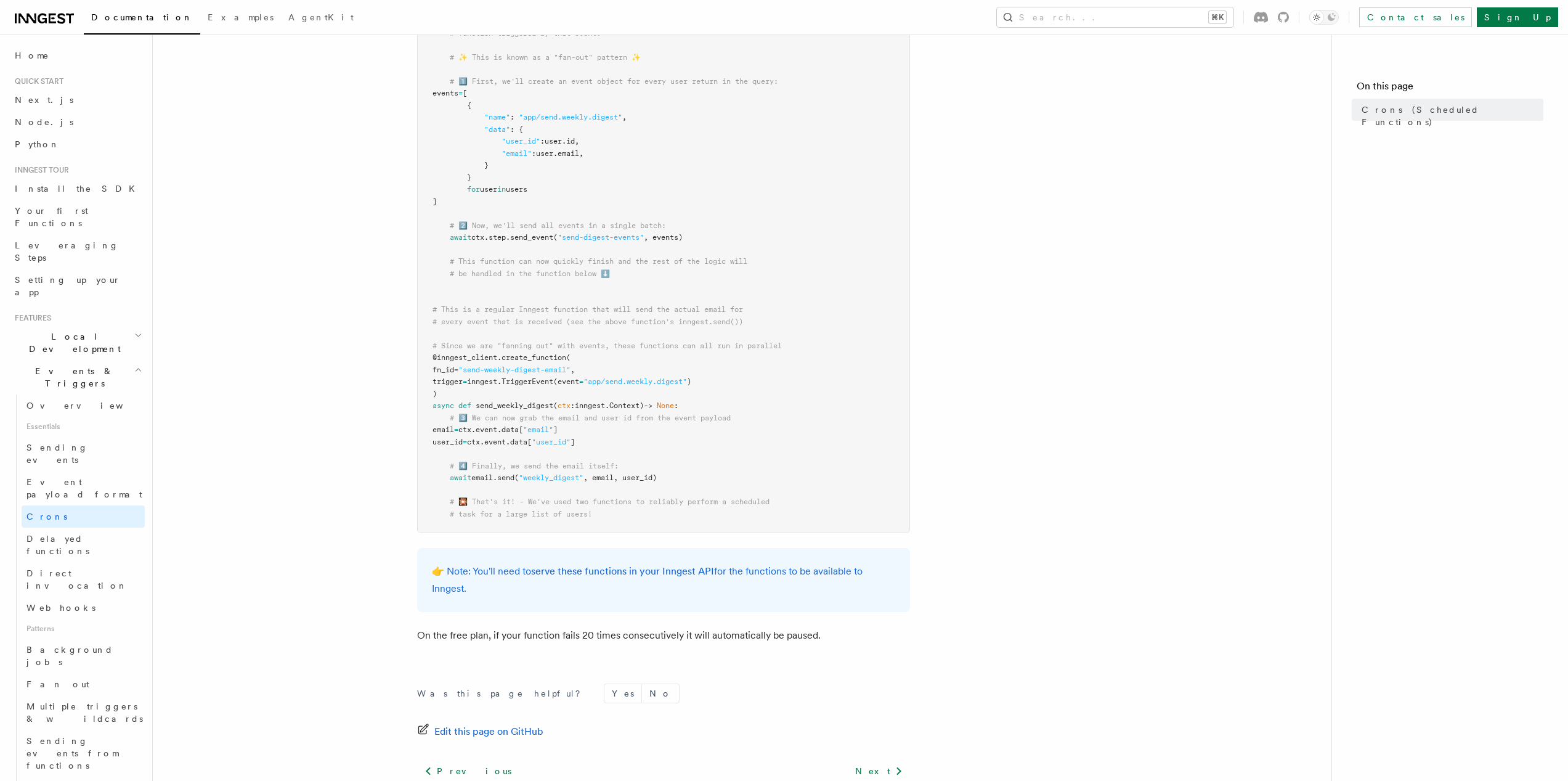
click at [725, 477] on pre "from inngest import Inngest inngest_client = Inngest (app_id = "signup-flow" ) …" at bounding box center [664, 147] width 492 height 770
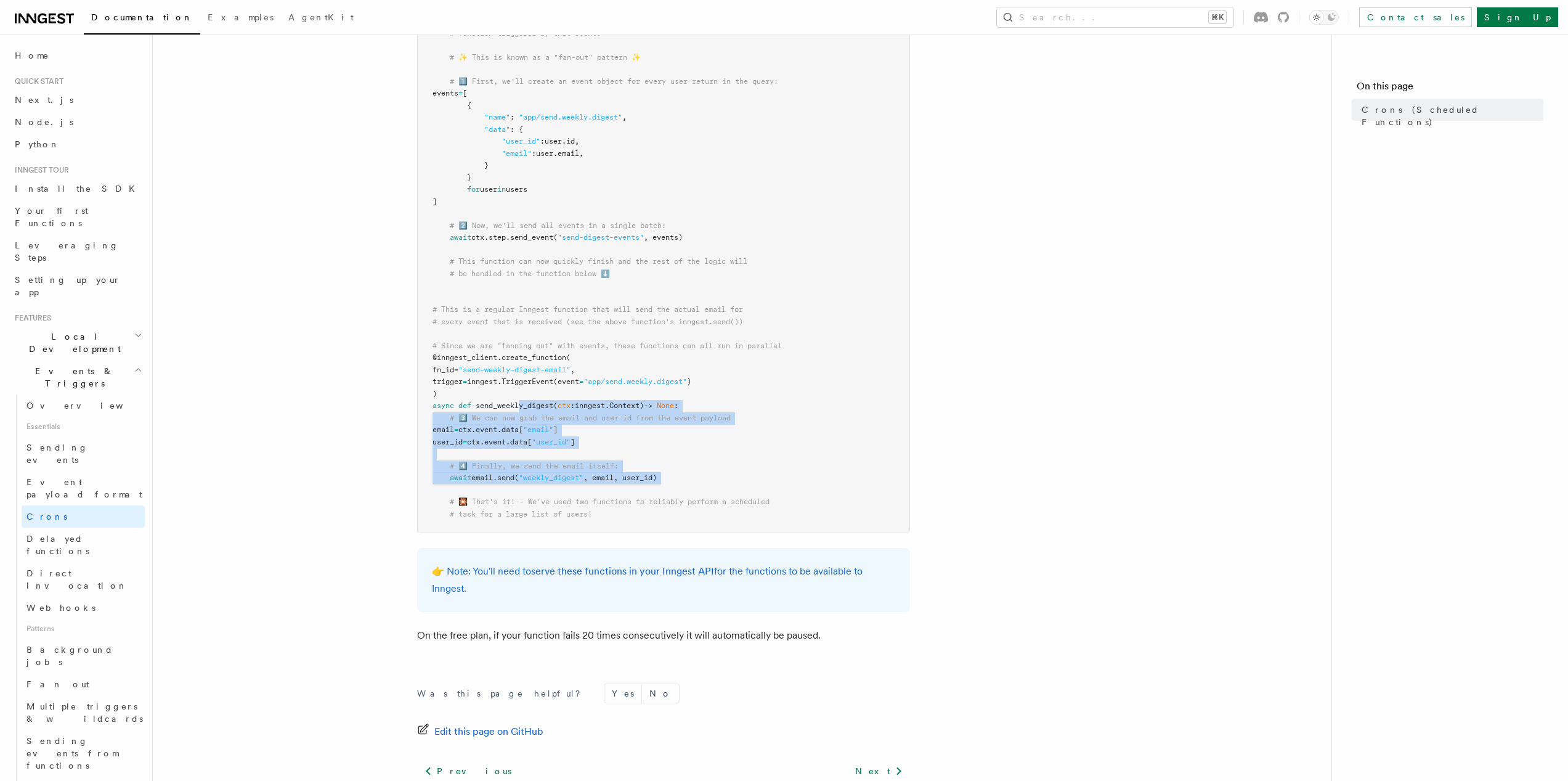
drag, startPoint x: 734, startPoint y: 486, endPoint x: 522, endPoint y: 409, distance: 225.6
click at [522, 409] on pre "from inngest import Inngest inngest_client = Inngest (app_id = "signup-flow" ) …" at bounding box center [664, 147] width 492 height 770
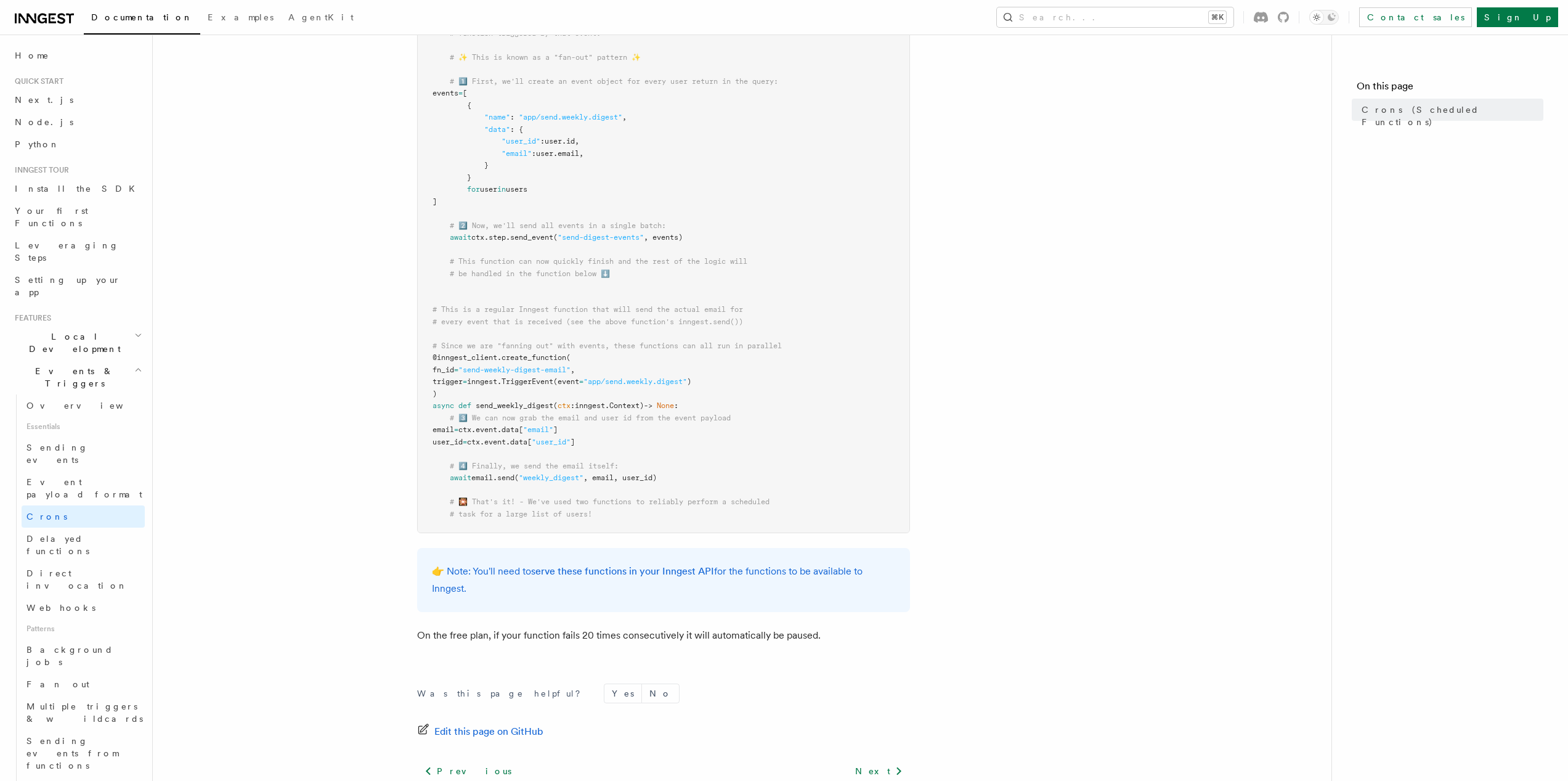
click at [518, 376] on pre "from inngest import Inngest inngest_client = Inngest (app_id = "signup-flow" ) …" at bounding box center [664, 147] width 492 height 770
click at [639, 440] on pre "from inngest import Inngest inngest_client = Inngest (app_id = "signup-flow" ) …" at bounding box center [664, 147] width 492 height 770
click at [733, 450] on pre "from inngest import Inngest inngest_client = Inngest (app_id = "signup-flow" ) …" at bounding box center [664, 147] width 492 height 770
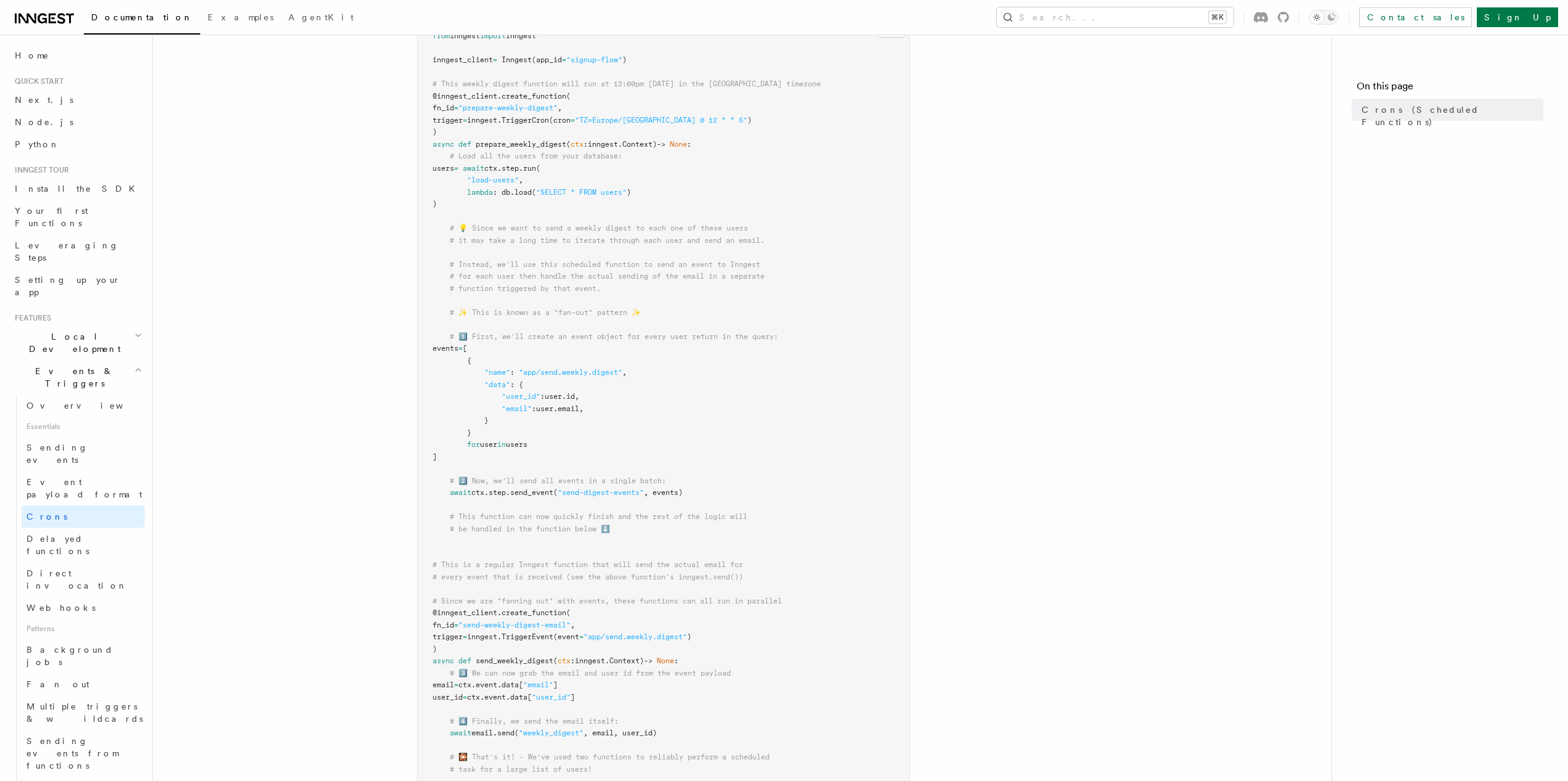
scroll to position [190, 0]
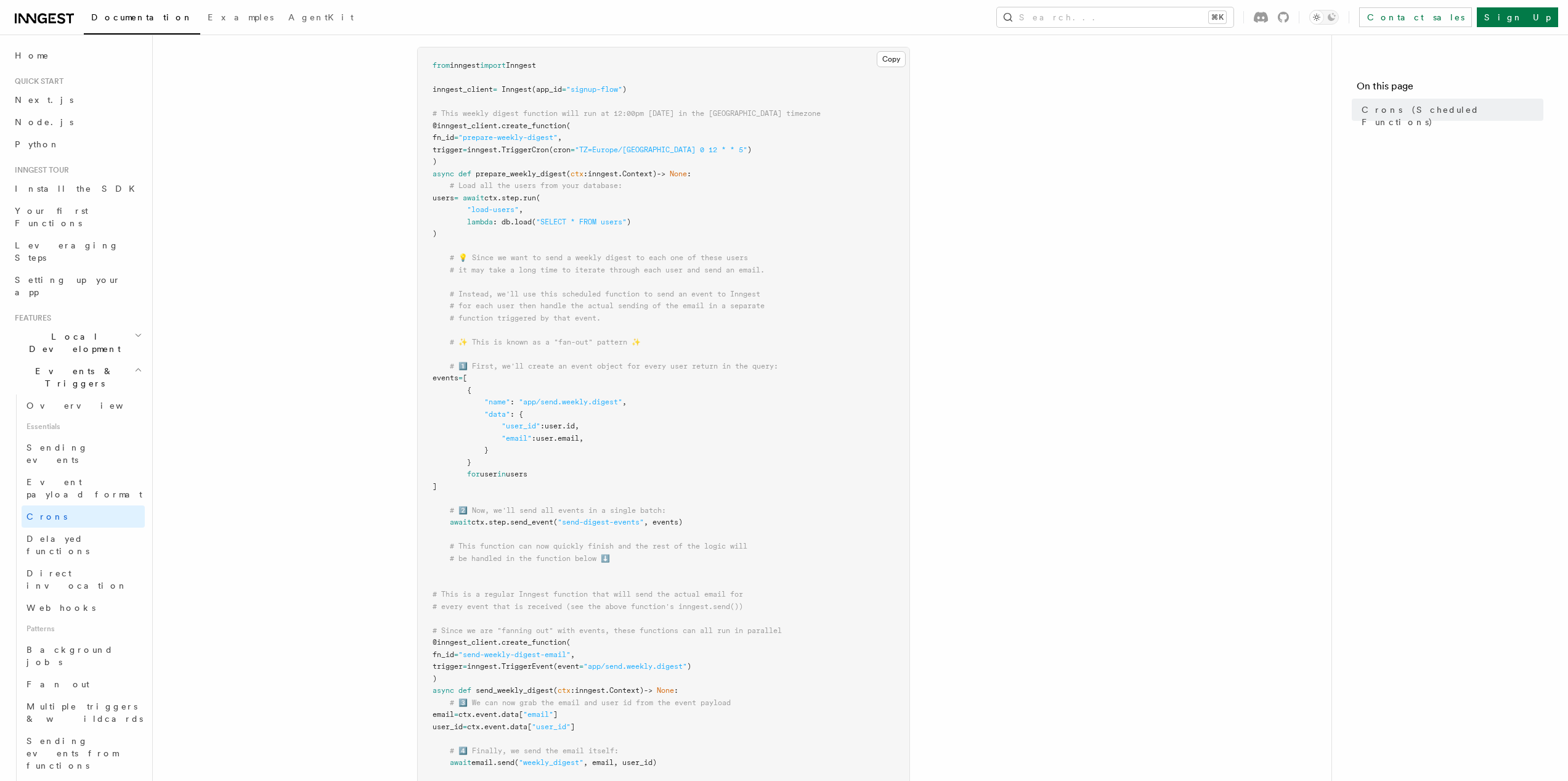
click at [791, 225] on pre "from inngest import Inngest inngest_client = Inngest (app_id = "signup-flow" ) …" at bounding box center [664, 432] width 492 height 770
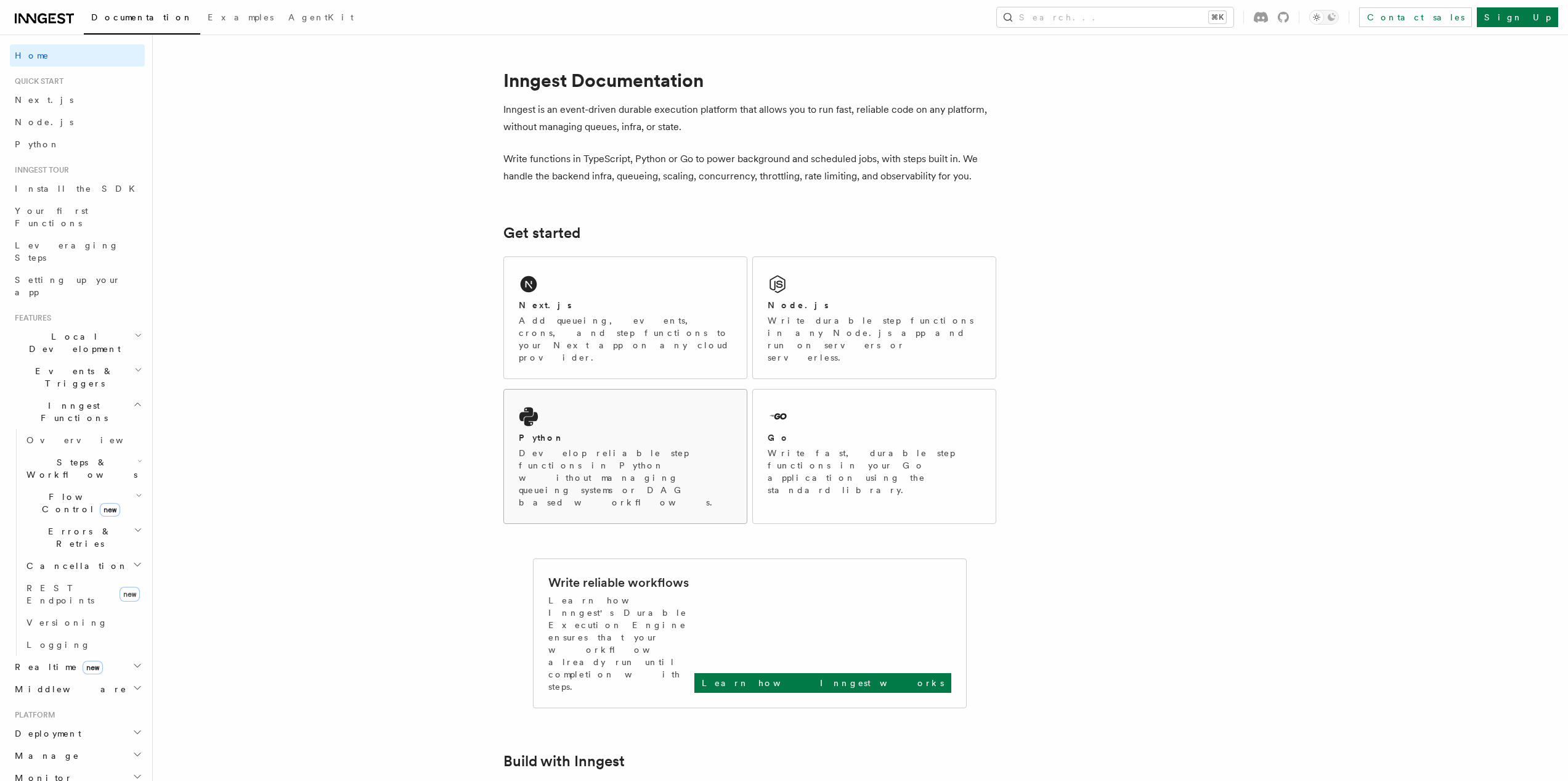
click at [602, 404] on div "Python Develop reliable step functions in Python without managing queueing syst…" at bounding box center [625, 456] width 242 height 134
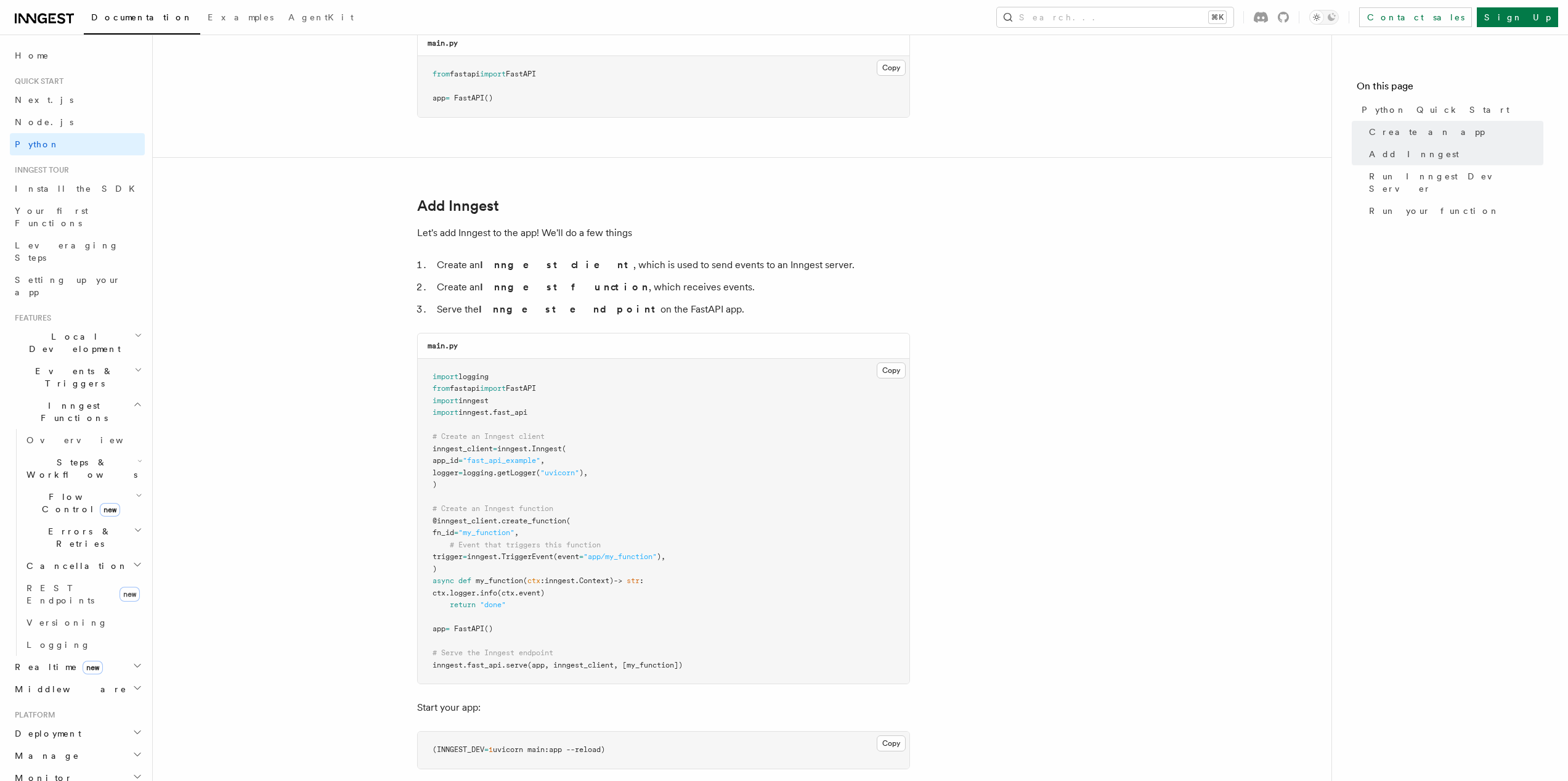
scroll to position [798, 0]
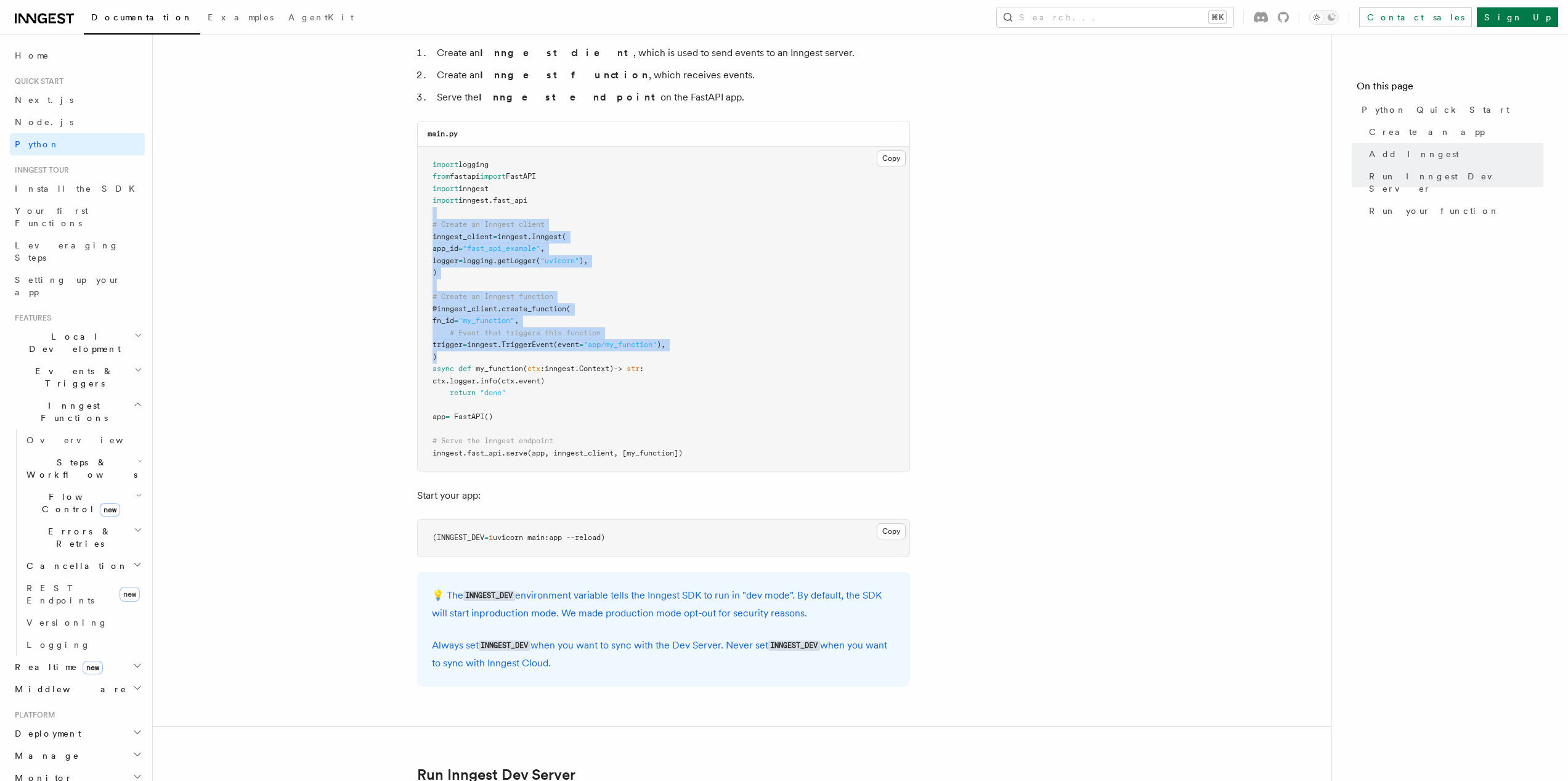
drag, startPoint x: 606, startPoint y: 210, endPoint x: 711, endPoint y: 376, distance: 196.4
click at [706, 369] on pre "import logging from fastapi import FastAPI import inngest import inngest . fast…" at bounding box center [664, 309] width 492 height 326
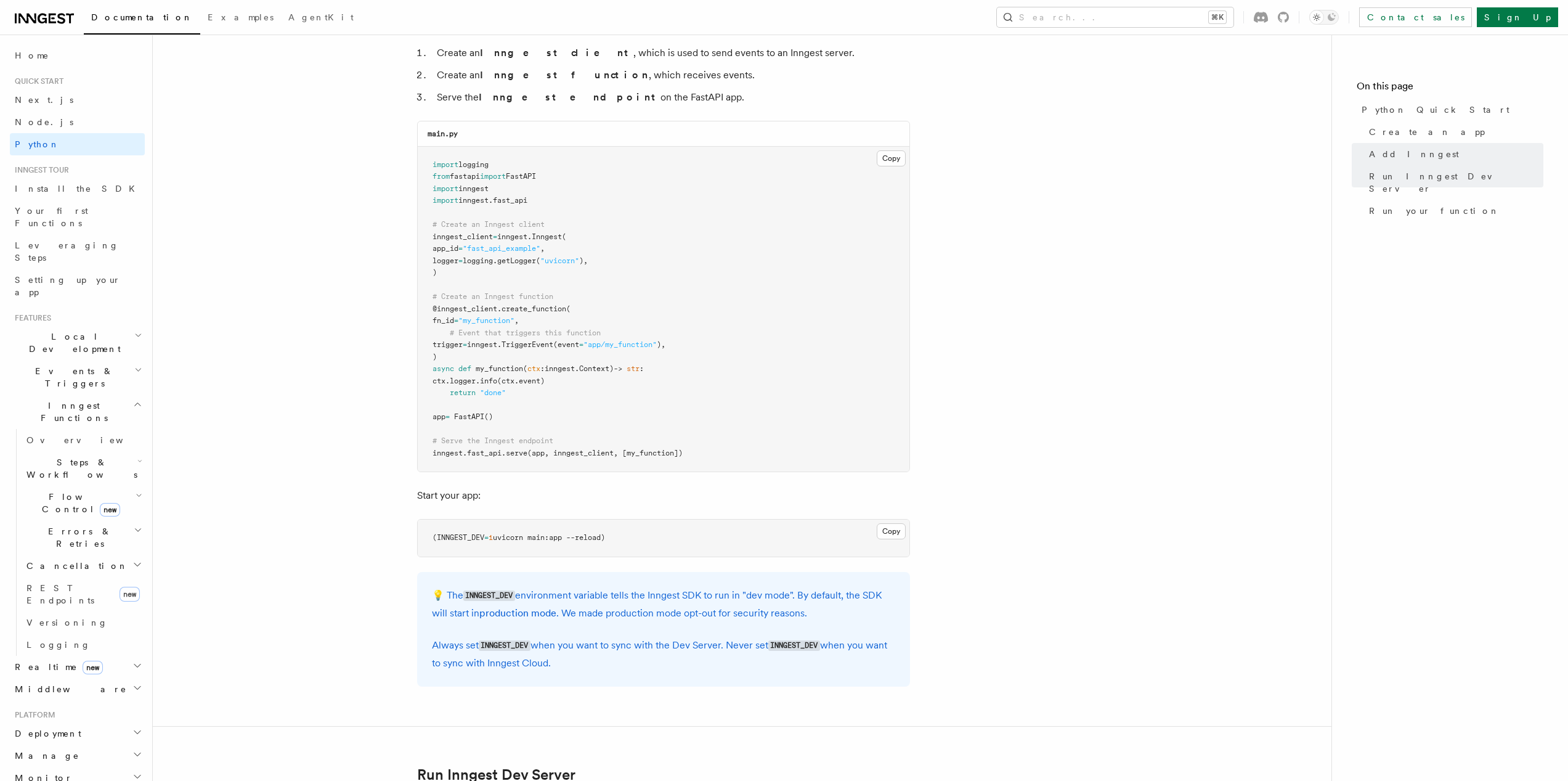
click at [713, 378] on pre "import logging from fastapi import FastAPI import inngest import inngest . fast…" at bounding box center [664, 309] width 492 height 326
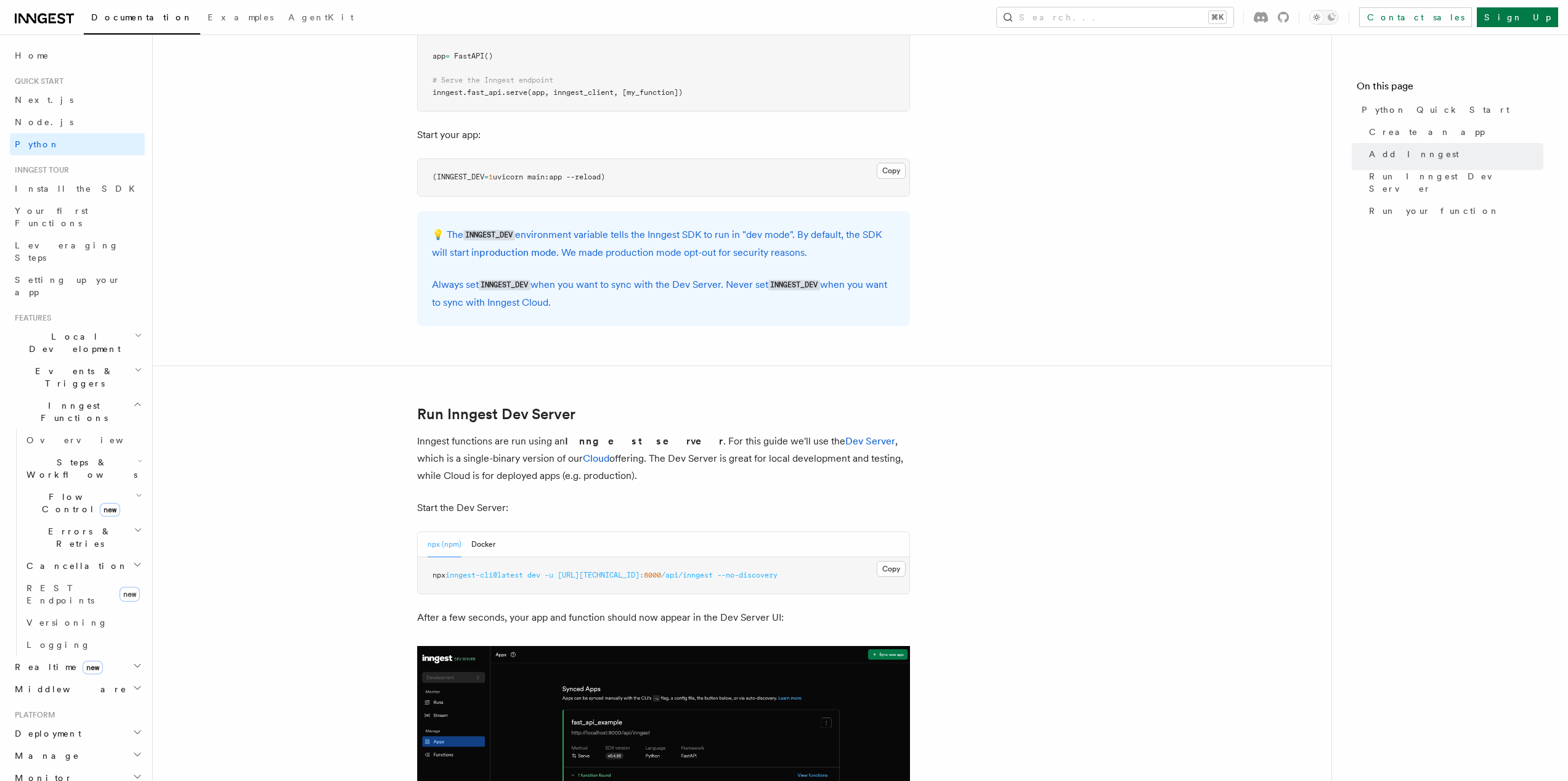
scroll to position [1160, 0]
drag, startPoint x: 816, startPoint y: 574, endPoint x: 518, endPoint y: 572, distance: 298.0
click at [518, 572] on pre "npx inngest-cli@latest dev -u [URL][TECHNICAL_ID]: 8000 /api/inngest --no-disco…" at bounding box center [664, 574] width 492 height 37
click at [535, 583] on pre "npx inngest-cli@latest dev -u [URL][TECHNICAL_ID]: 8000 /api/inngest --no-disco…" at bounding box center [664, 574] width 492 height 37
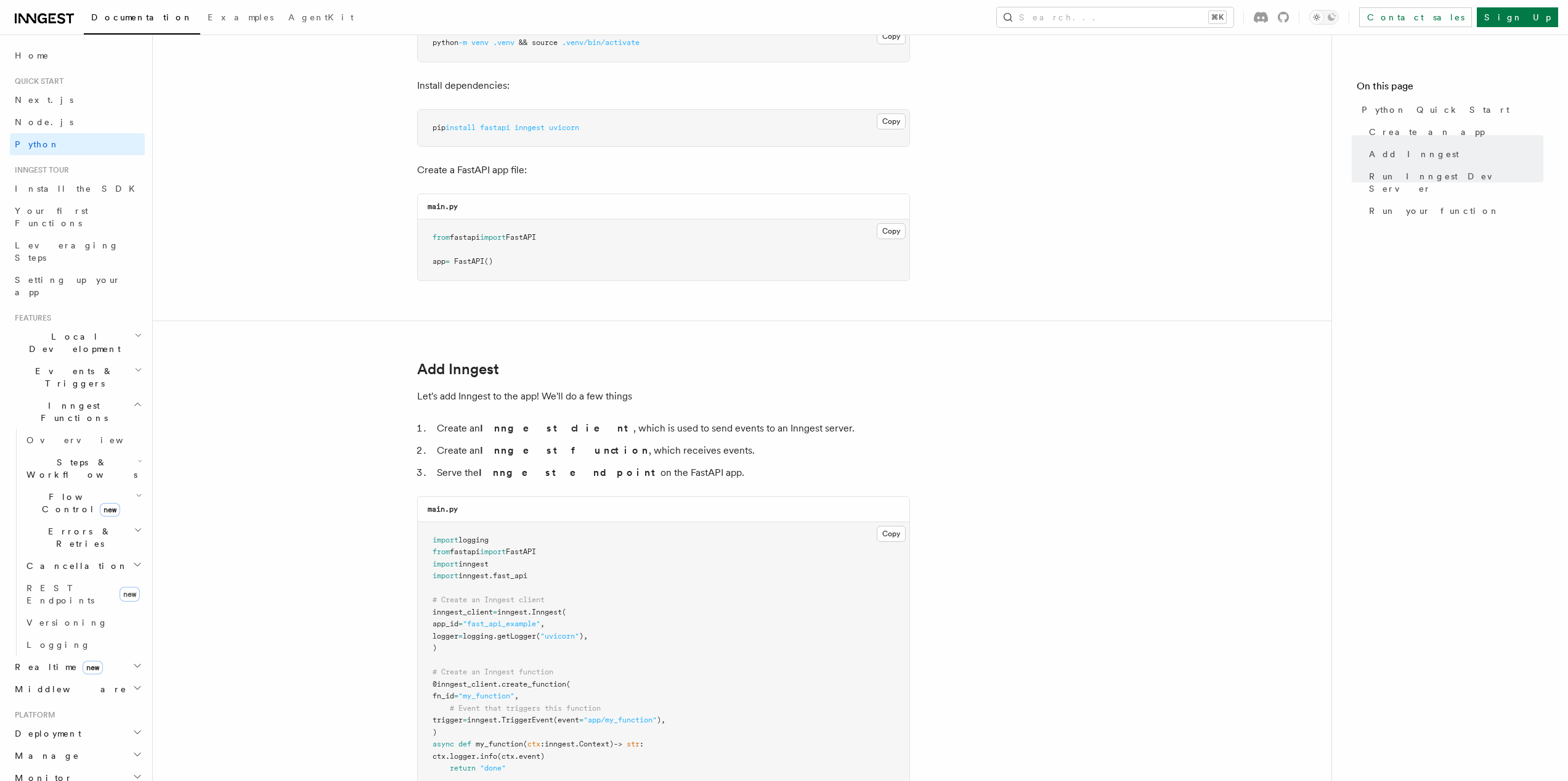
scroll to position [0, 0]
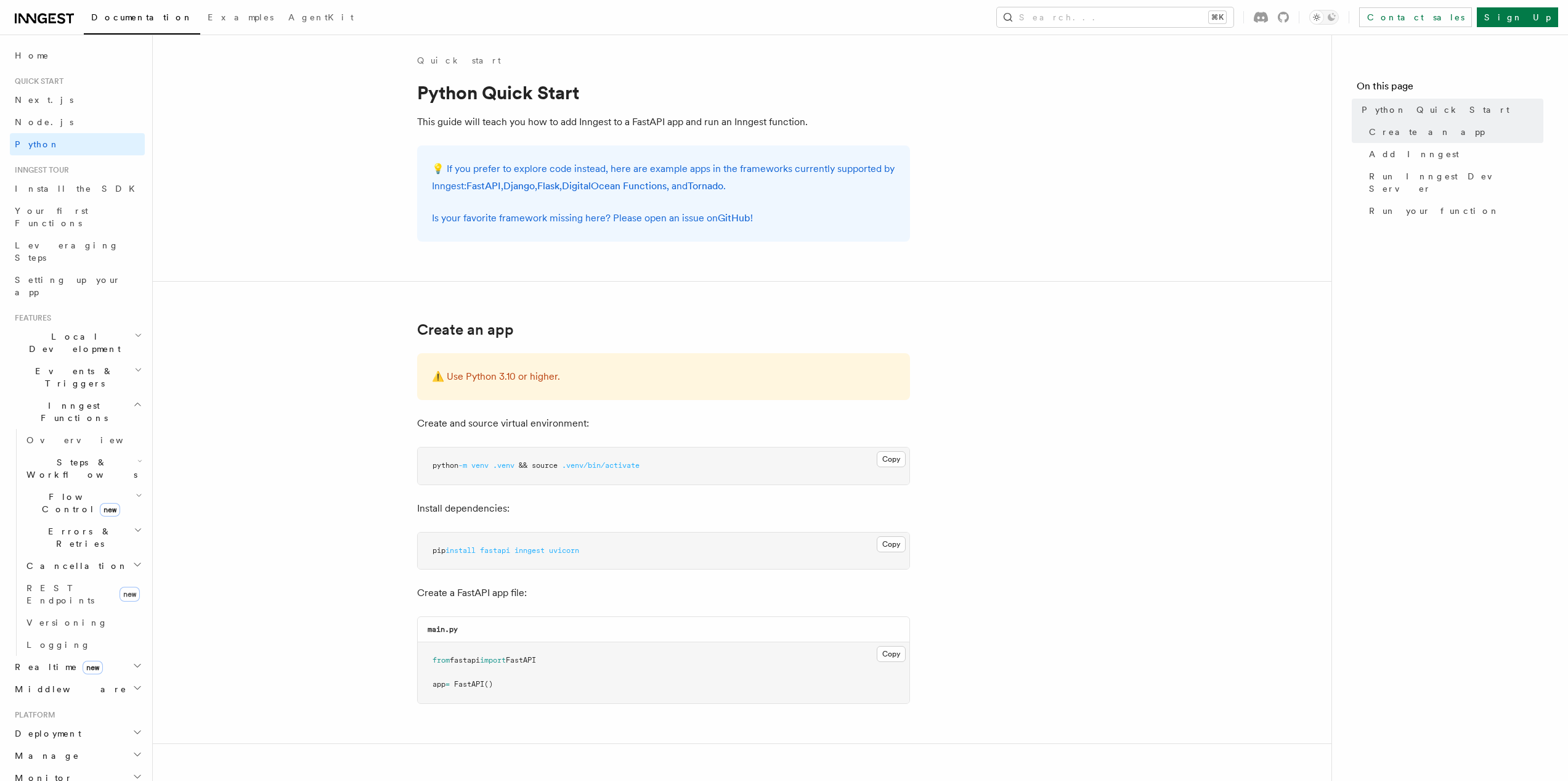
drag, startPoint x: 340, startPoint y: 145, endPoint x: 336, endPoint y: 132, distance: 13.6
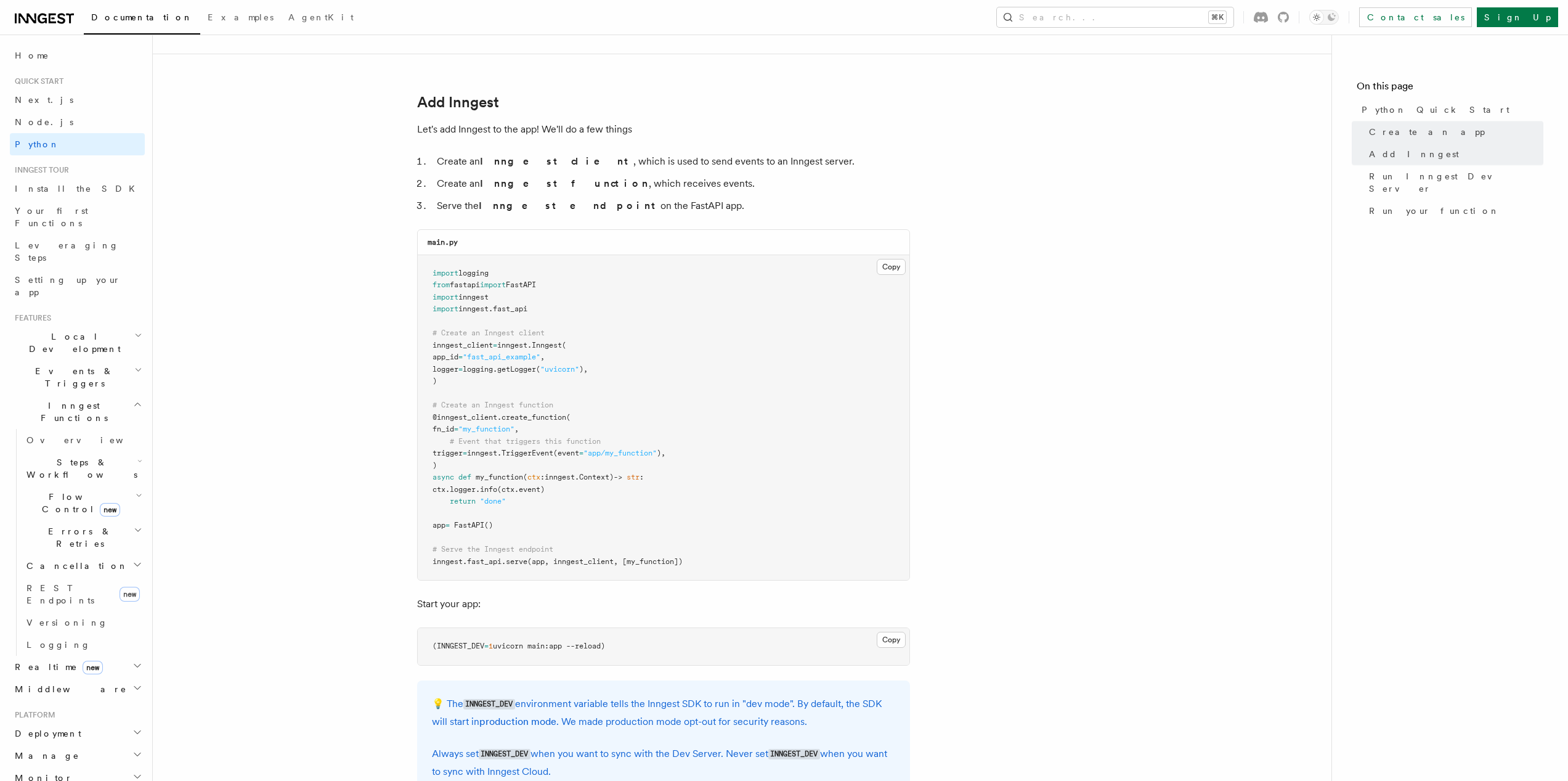
scroll to position [829, 0]
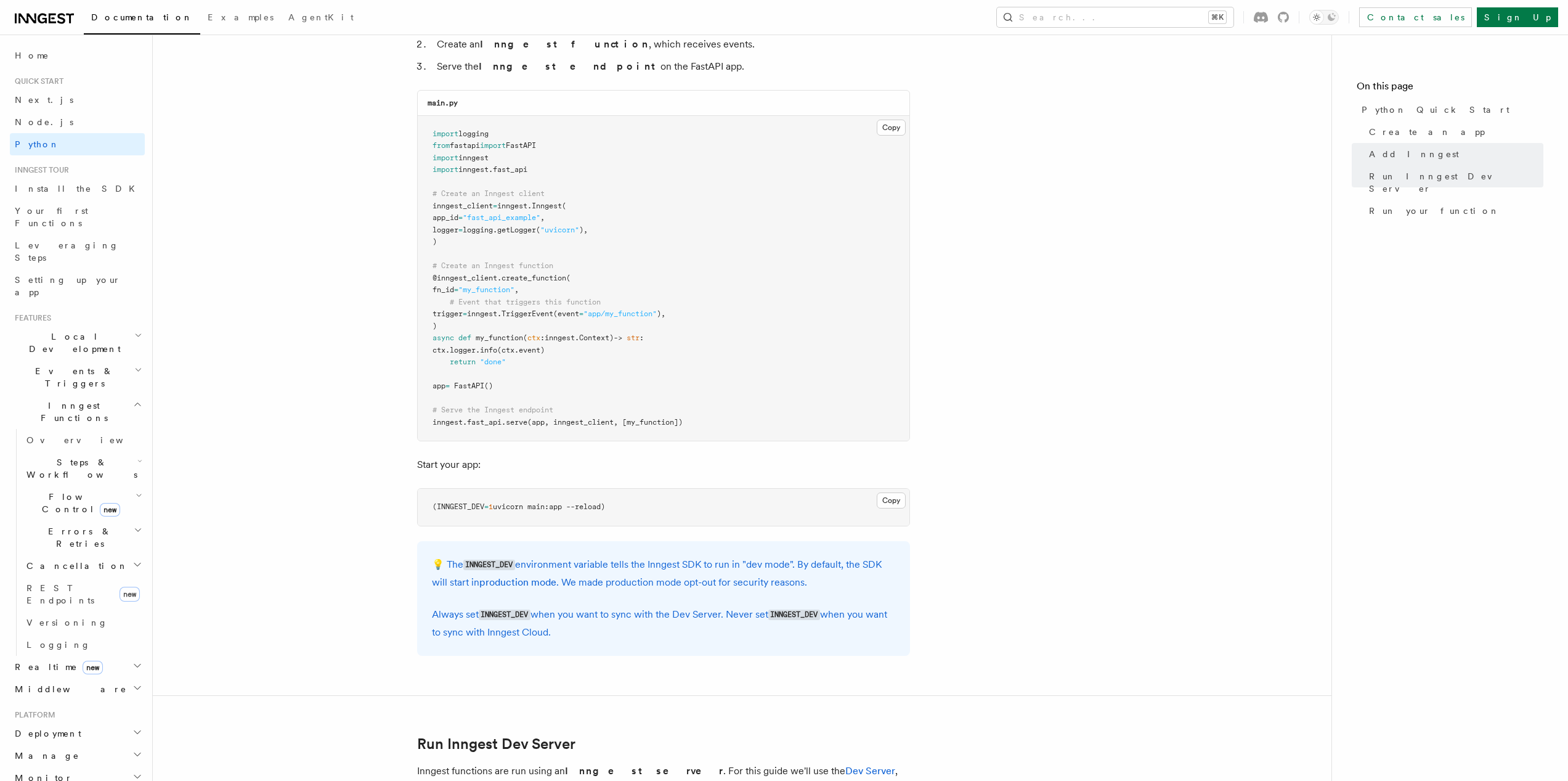
click at [974, 234] on article "Quick start Python Quick Start This guide will teach you how to add Inngest to …" at bounding box center [742, 757] width 1139 height 3062
